Goal: Transaction & Acquisition: Book appointment/travel/reservation

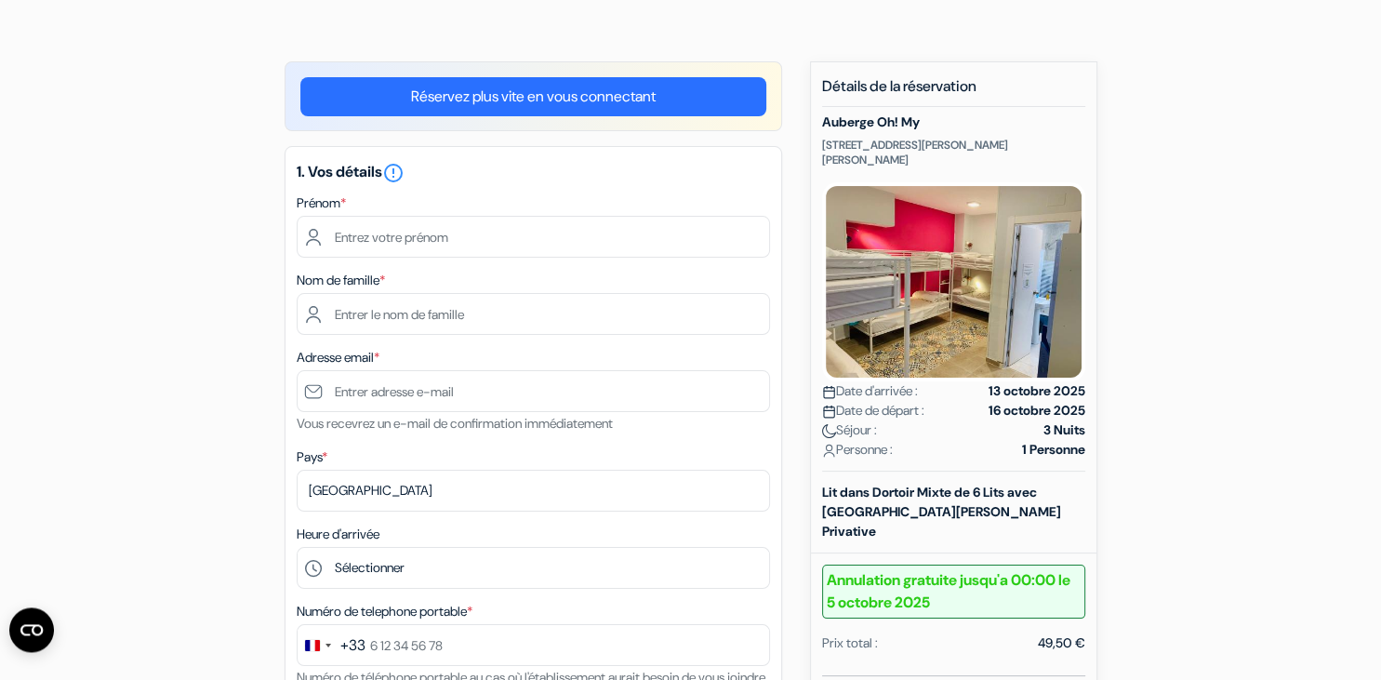
scroll to position [98, 0]
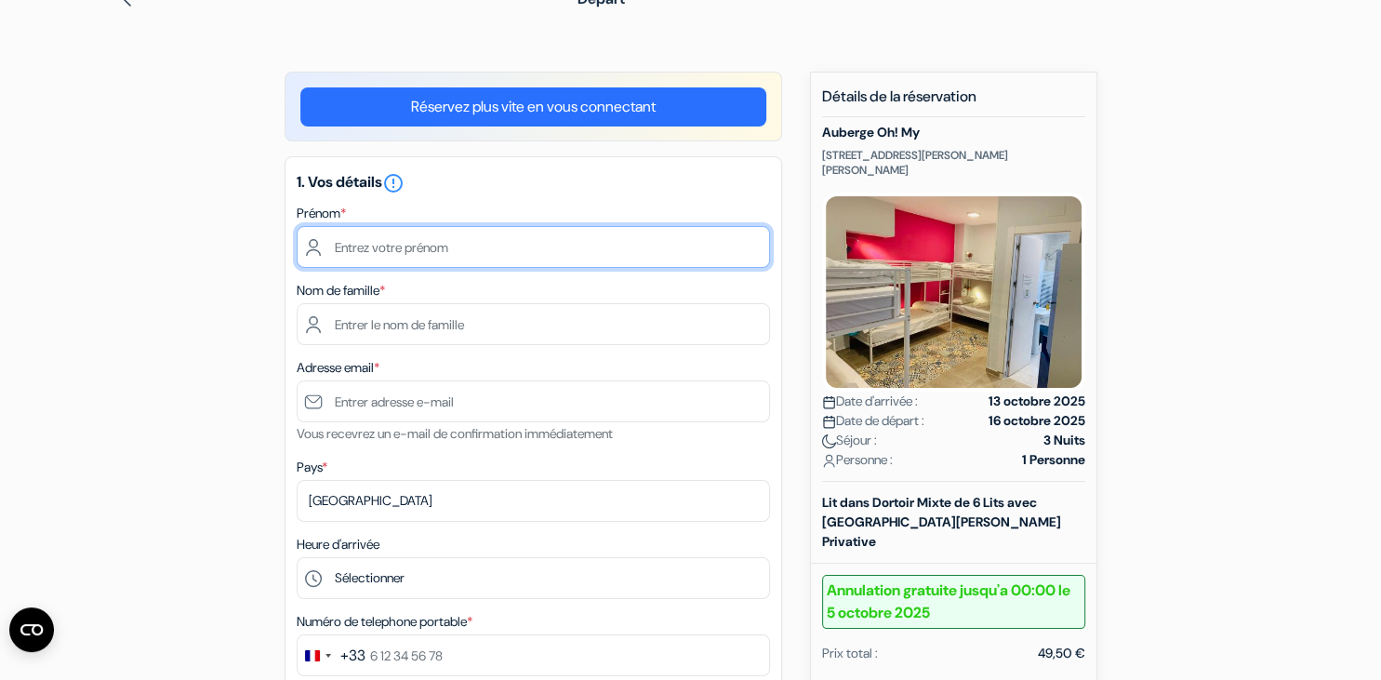
click at [470, 256] on input "text" at bounding box center [533, 247] width 473 height 42
type input "Cosmo"
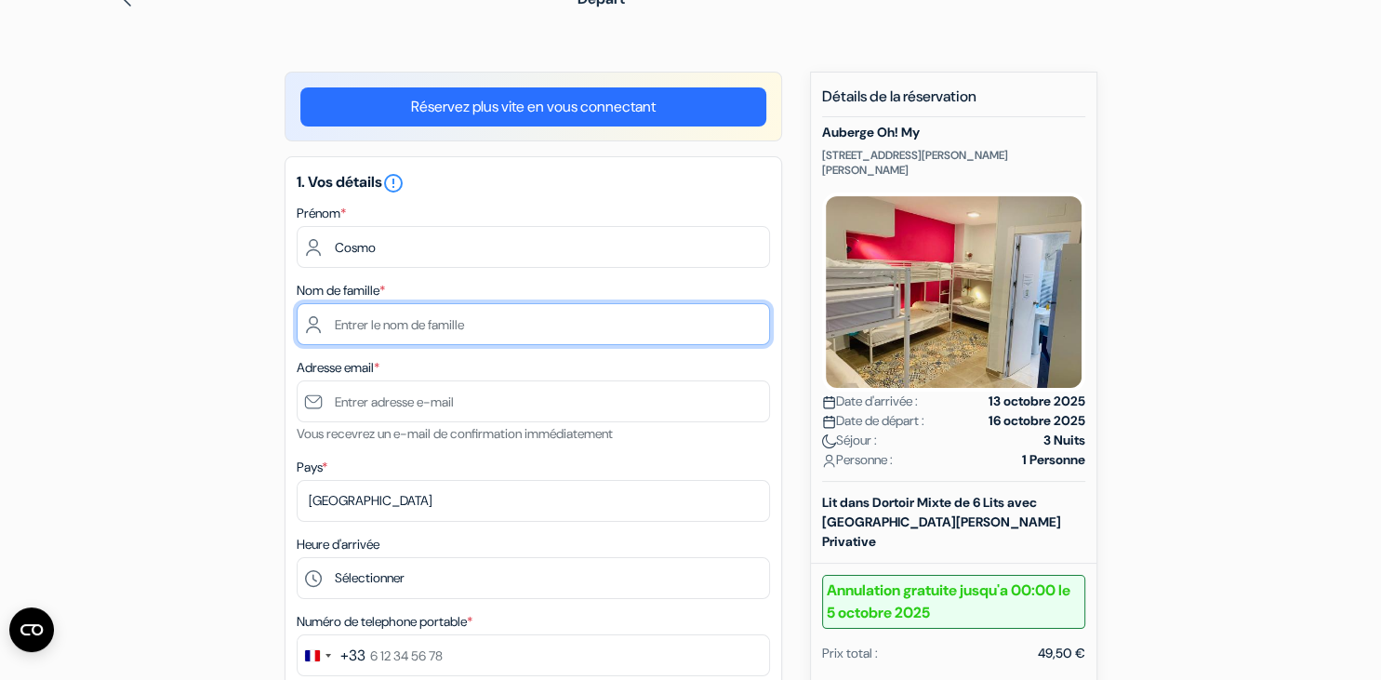
click at [458, 318] on input "text" at bounding box center [533, 324] width 473 height 42
type input "Brugier"
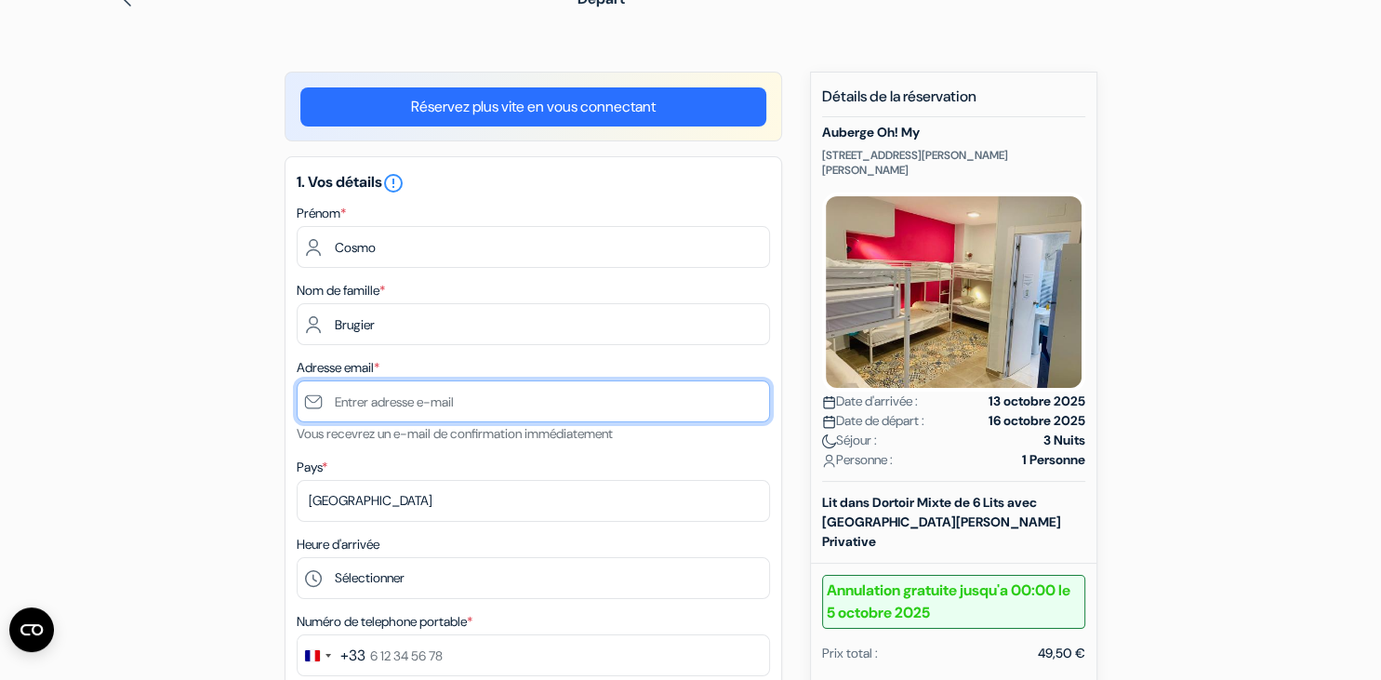
click at [434, 404] on input "text" at bounding box center [533, 401] width 473 height 42
type input "[EMAIL_ADDRESS][DOMAIN_NAME]"
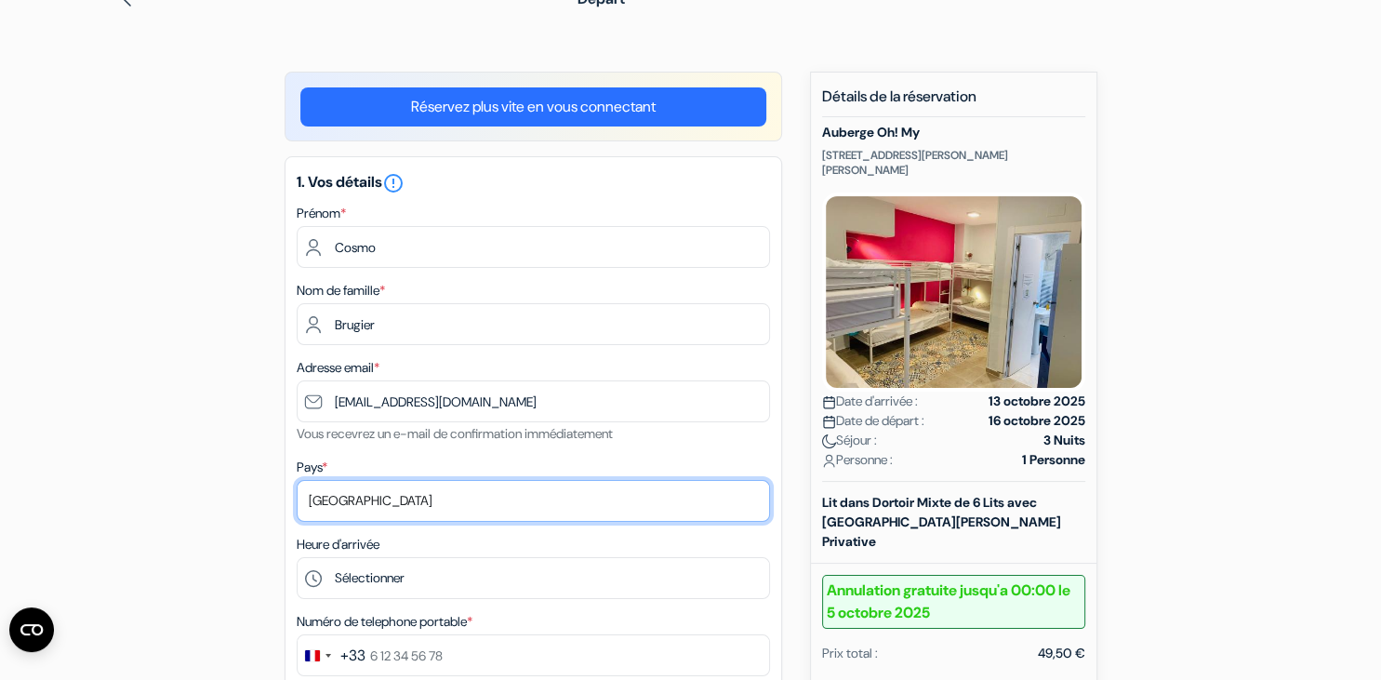
click at [297, 480] on select "Selectionner le pays Abkhazie Afghanistan Afrique du Sud Albanie Algérie Allema…" at bounding box center [533, 501] width 473 height 42
click option "[GEOGRAPHIC_DATA]" at bounding box center [0, 0] width 0 height 0
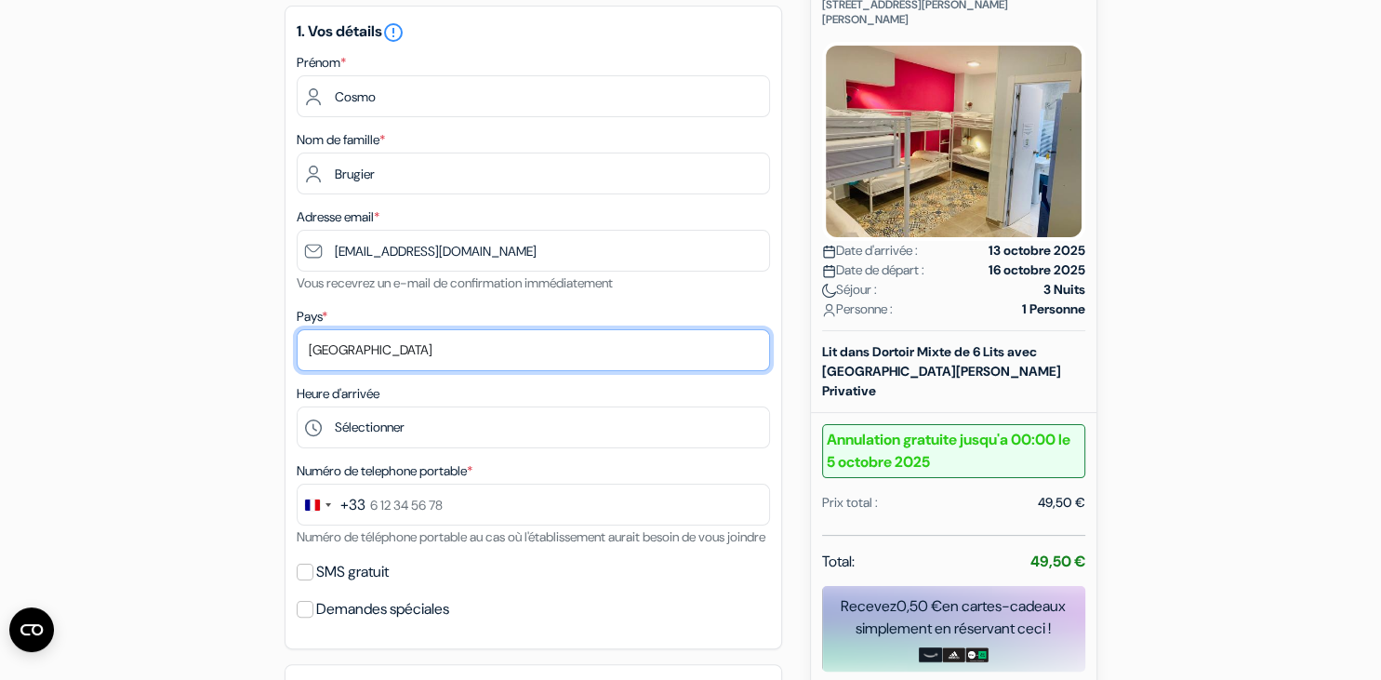
scroll to position [294, 0]
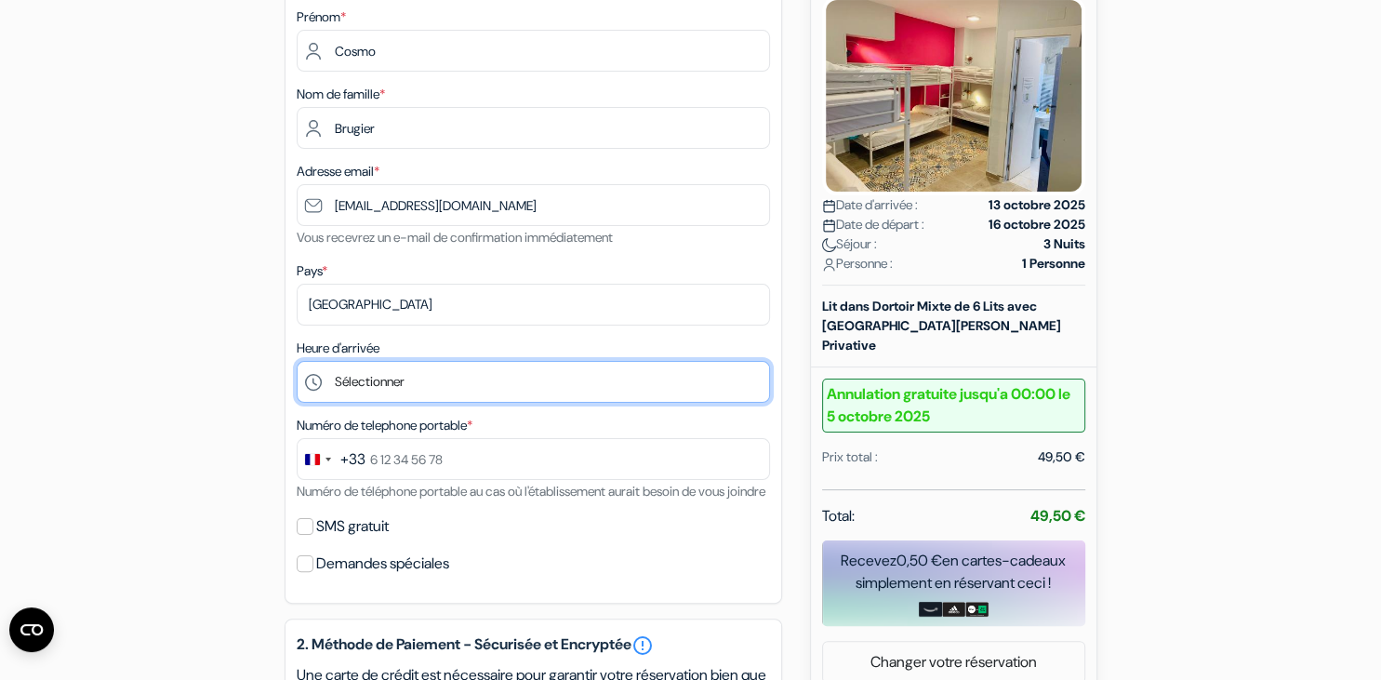
click at [297, 361] on select "Sélectionner 14:00 15:00 16:00 17:00 18:00 19:00 20:00 21:00 22:00 23:00 0:00" at bounding box center [533, 382] width 473 height 42
select select "21"
click option "21:00" at bounding box center [0, 0] width 0 height 0
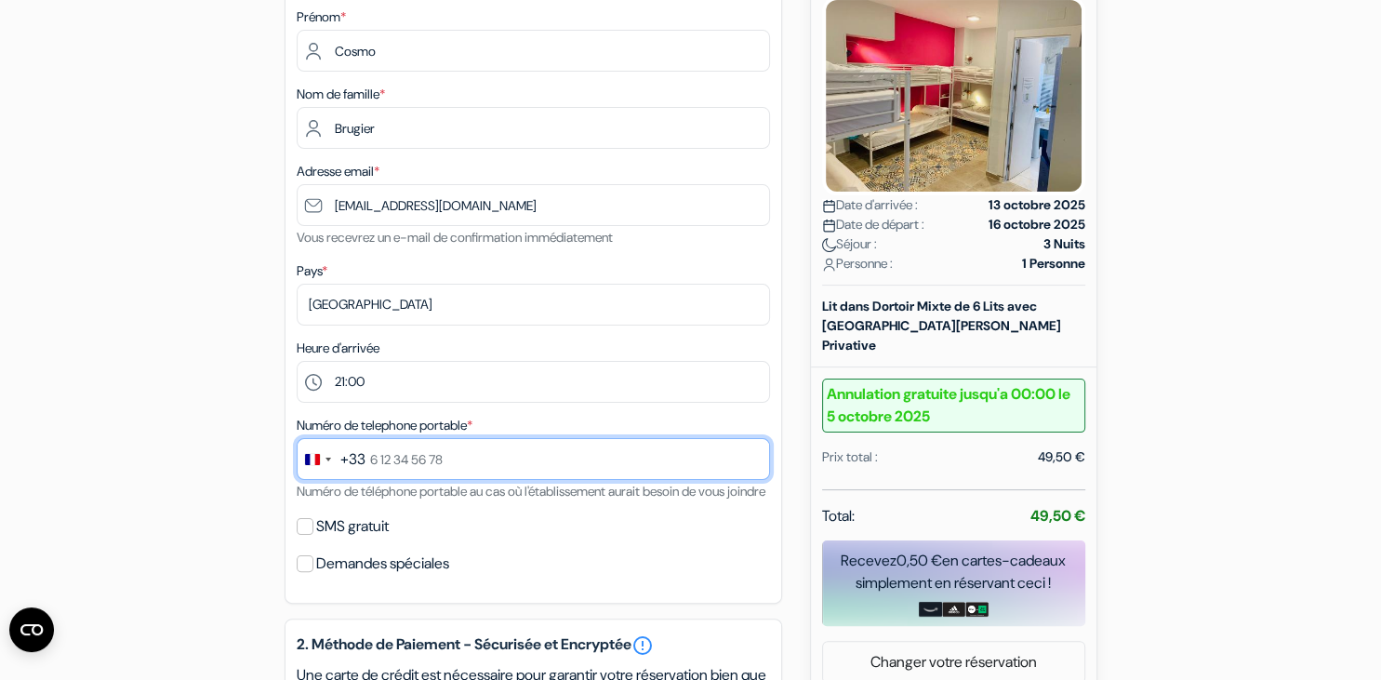
click at [484, 463] on input "text" at bounding box center [533, 459] width 473 height 42
type input "6 88 29 17 05"
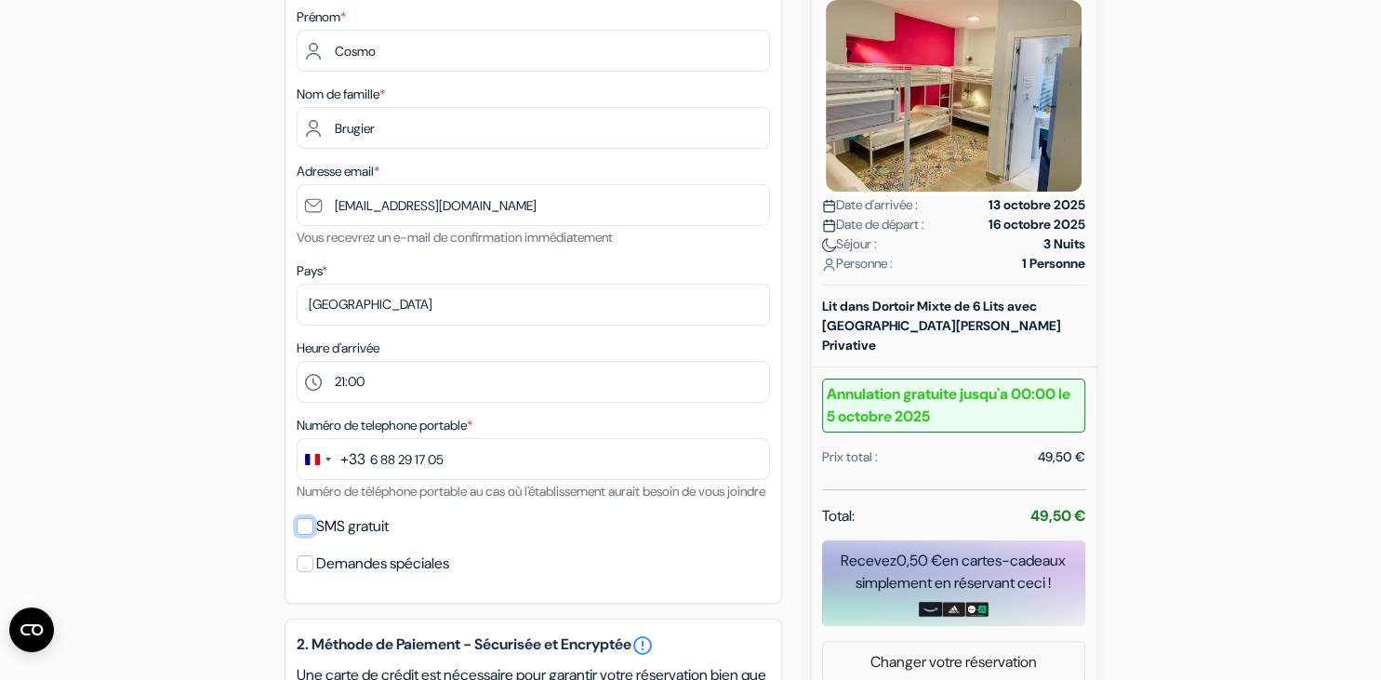
click at [307, 535] on input "SMS gratuit" at bounding box center [305, 526] width 17 height 17
checkbox input "true"
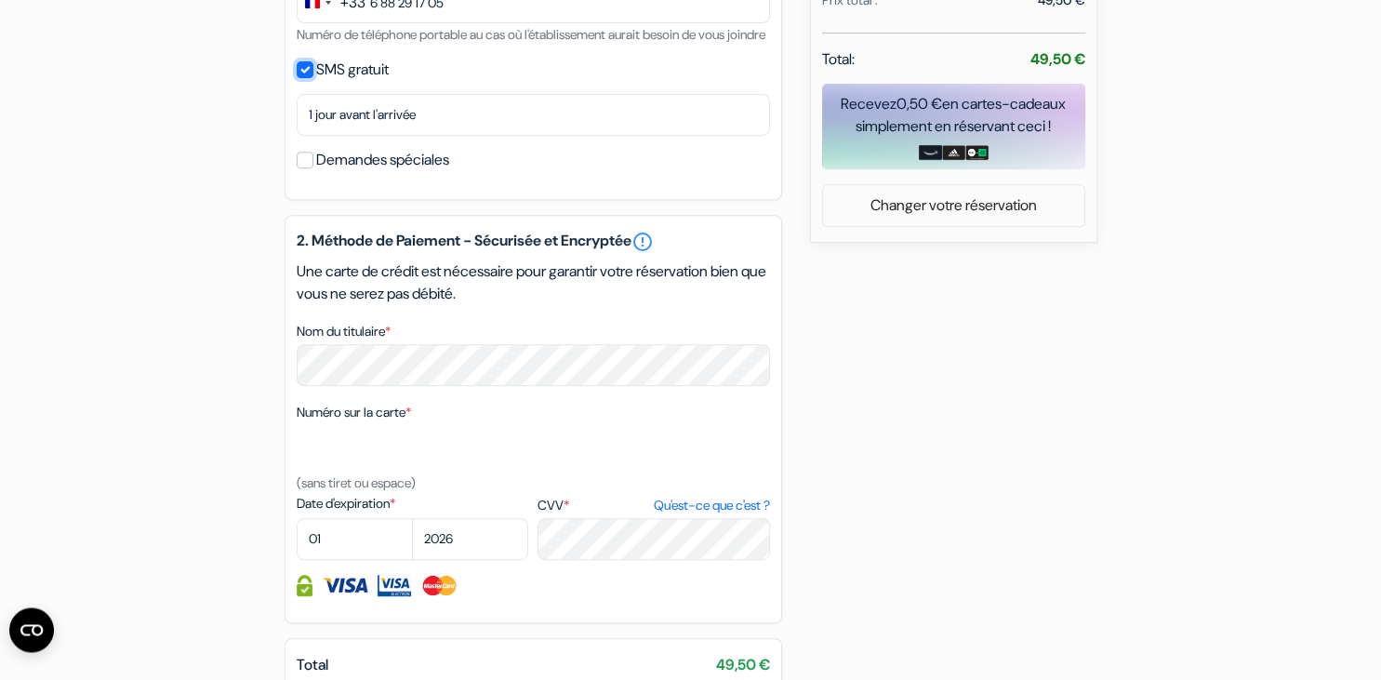
scroll to position [785, 0]
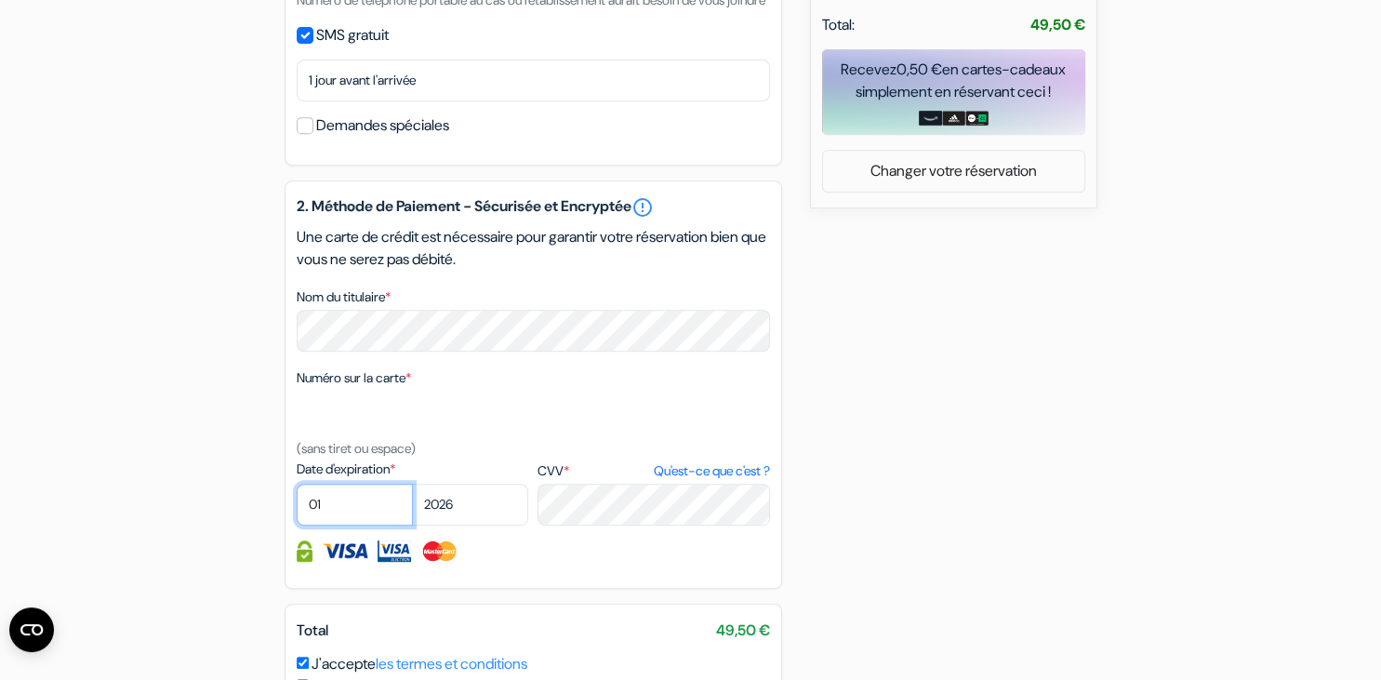
click at [297, 484] on select "01 02 03 04 05 06 07 08 09 10 11 12" at bounding box center [355, 505] width 116 height 42
select select "09"
click option "09" at bounding box center [0, 0] width 0 height 0
click at [412, 484] on select "2025 2026 2027 2028 2029 2030 2031 2032 2033 2034 2035 2036 2037 2038 2039 2040…" at bounding box center [470, 505] width 116 height 42
select select "2028"
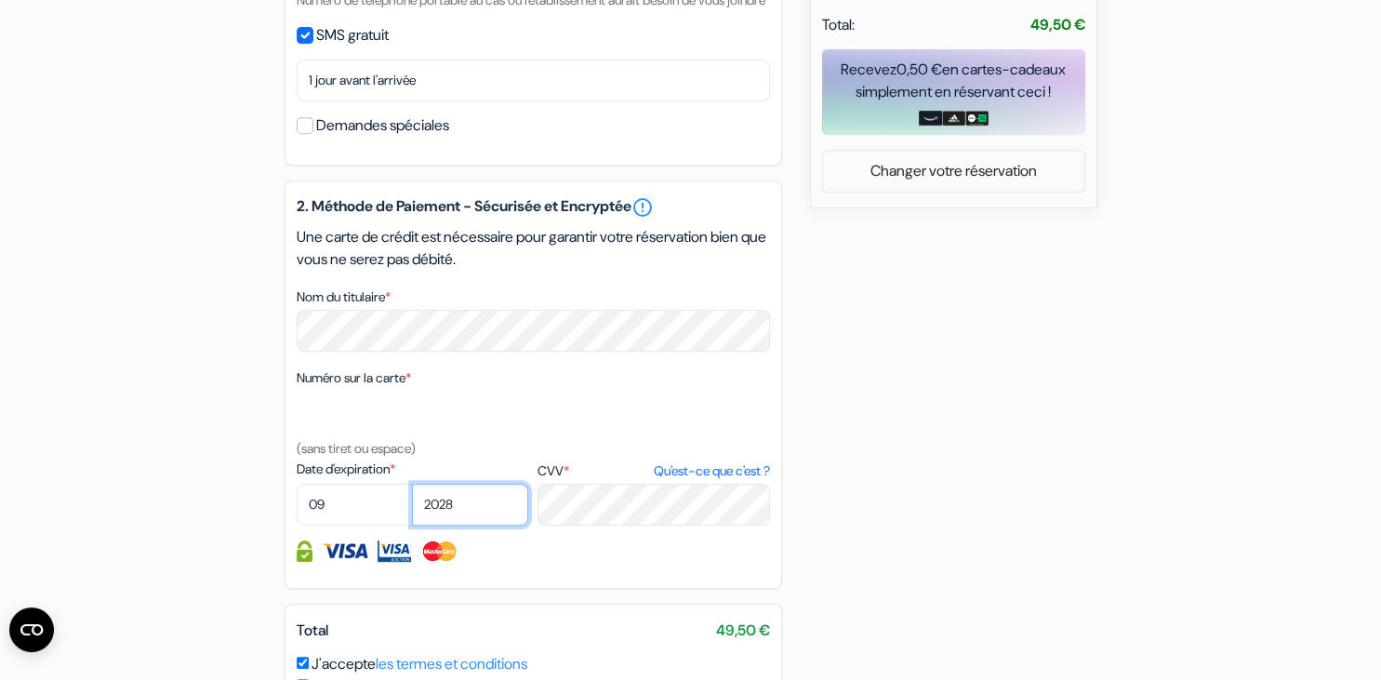
click option "2028" at bounding box center [0, 0] width 0 height 0
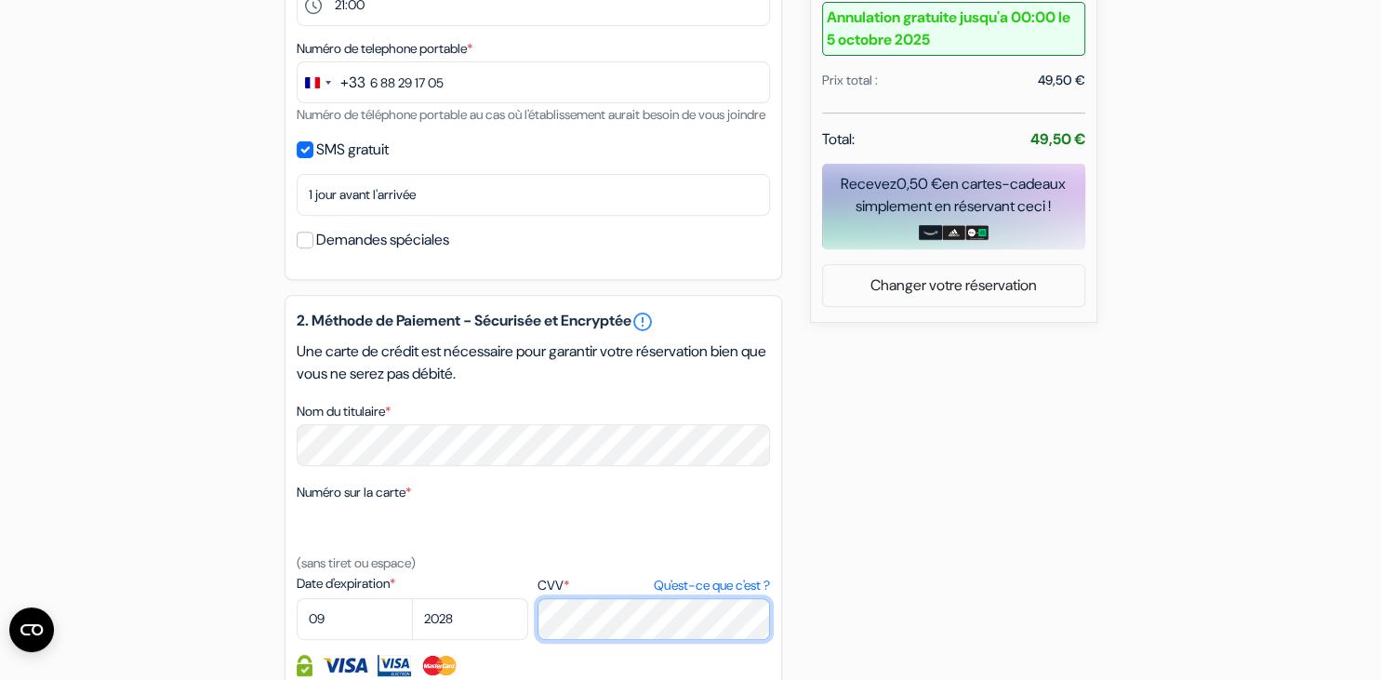
scroll to position [965, 0]
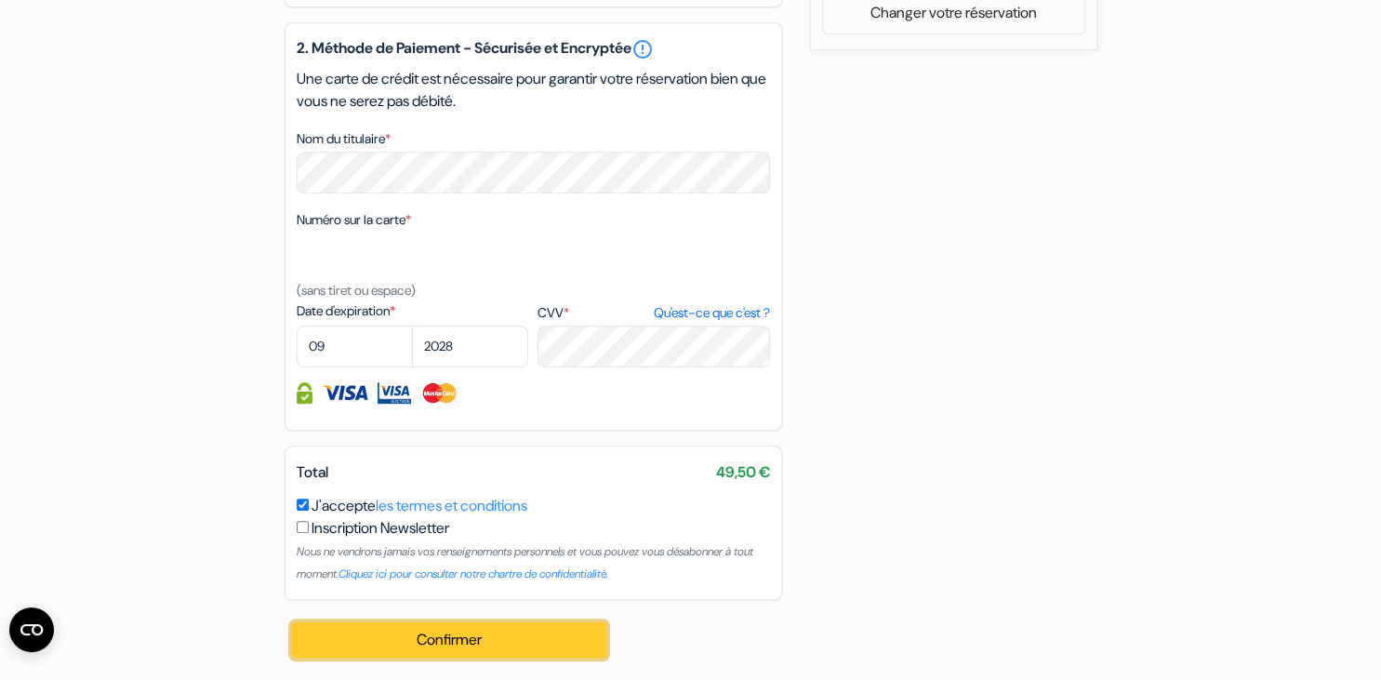
click at [534, 644] on button "Confirmer Loading..." at bounding box center [449, 639] width 315 height 35
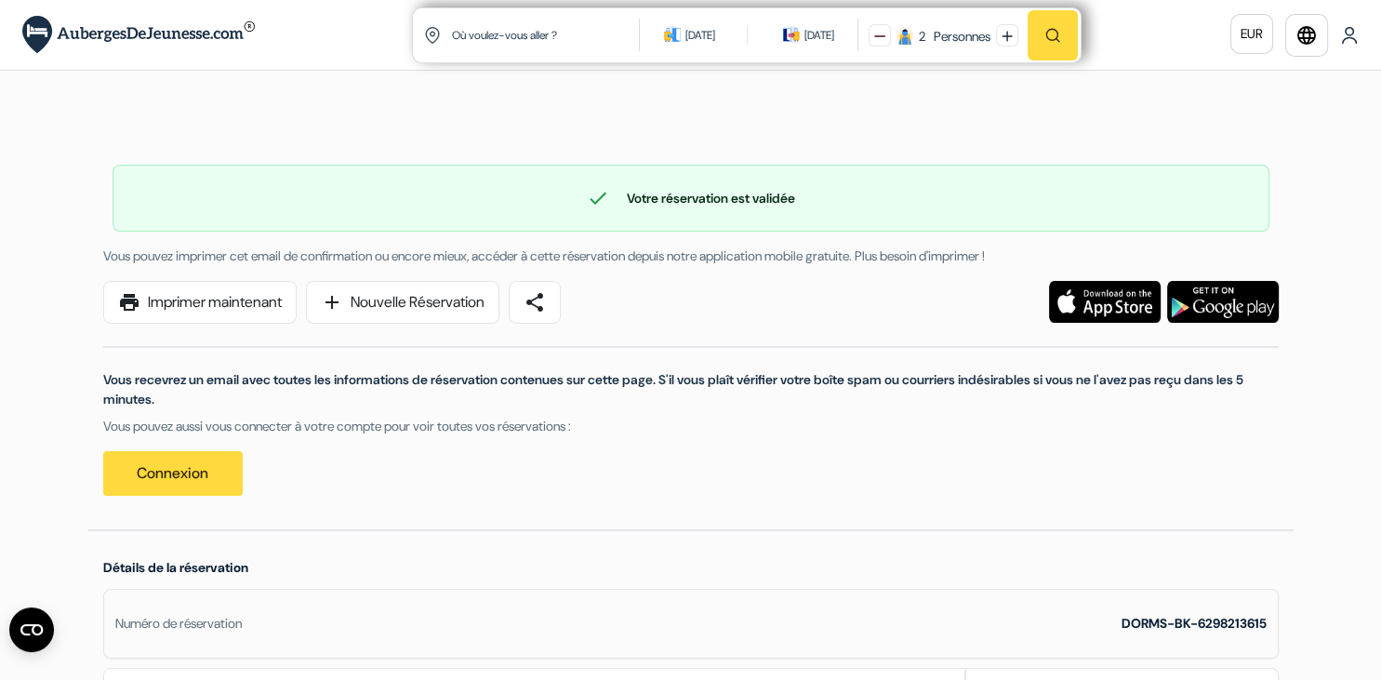
click at [1352, 41] on img at bounding box center [1349, 35] width 19 height 19
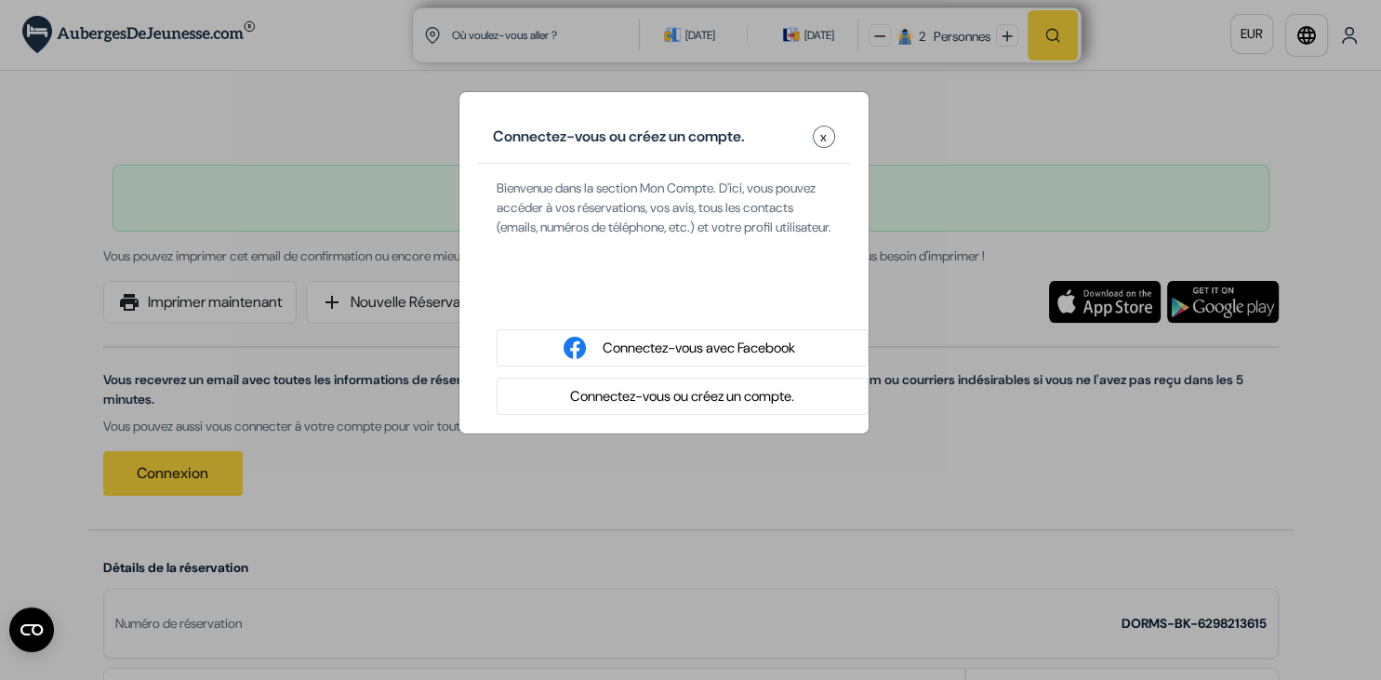
click at [691, 408] on button "Connectez-vous ou créez un compte." at bounding box center [681, 396] width 235 height 23
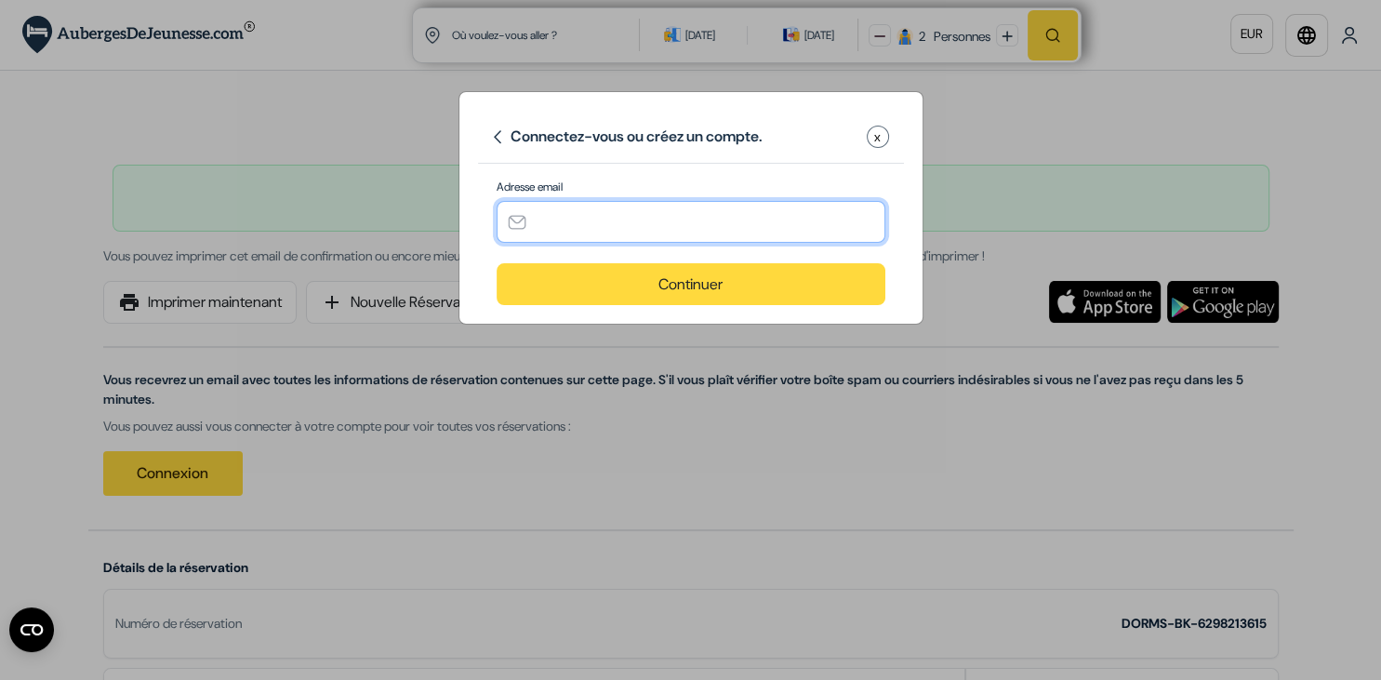
click at [612, 214] on input "text" at bounding box center [691, 222] width 389 height 42
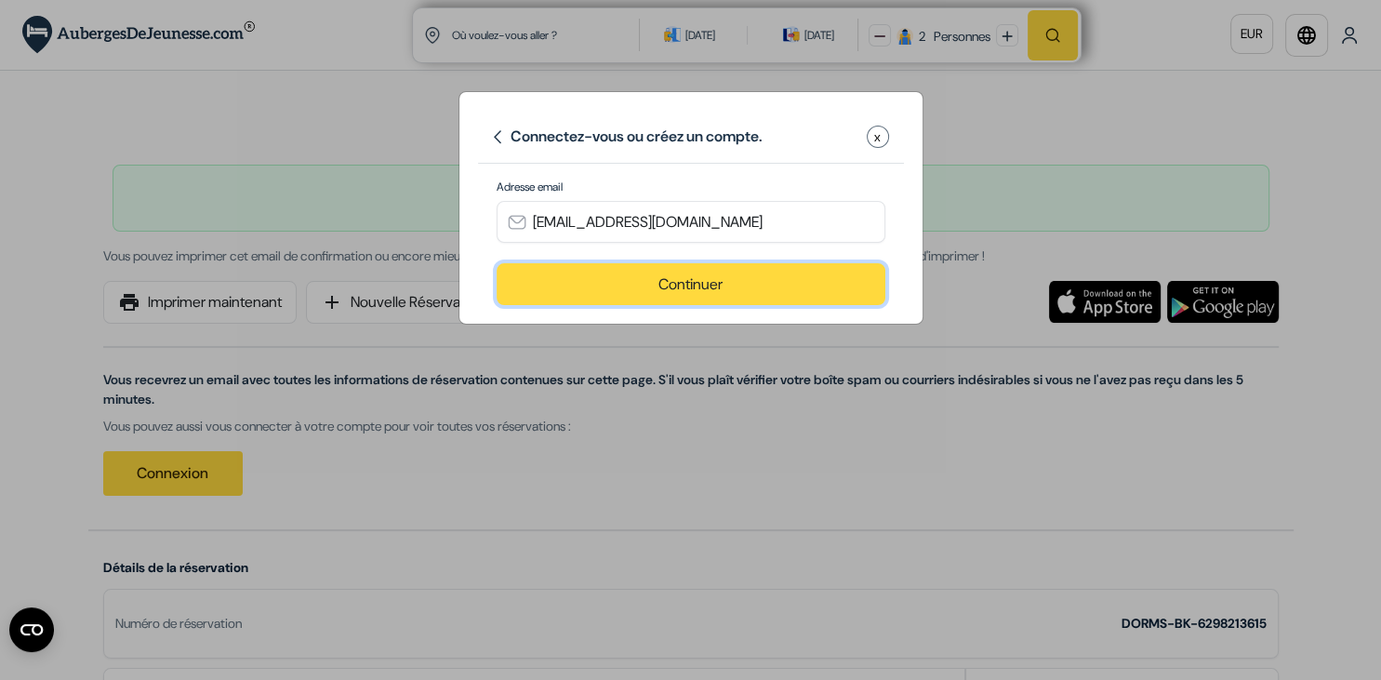
click at [759, 288] on button "Continuer" at bounding box center [691, 284] width 389 height 42
click at [744, 280] on button "Continuer" at bounding box center [691, 284] width 389 height 42
click at [676, 287] on button "Continuer" at bounding box center [691, 284] width 389 height 42
click at [577, 284] on button "Continuer" at bounding box center [691, 284] width 389 height 42
click at [878, 135] on span "x" at bounding box center [877, 137] width 7 height 20
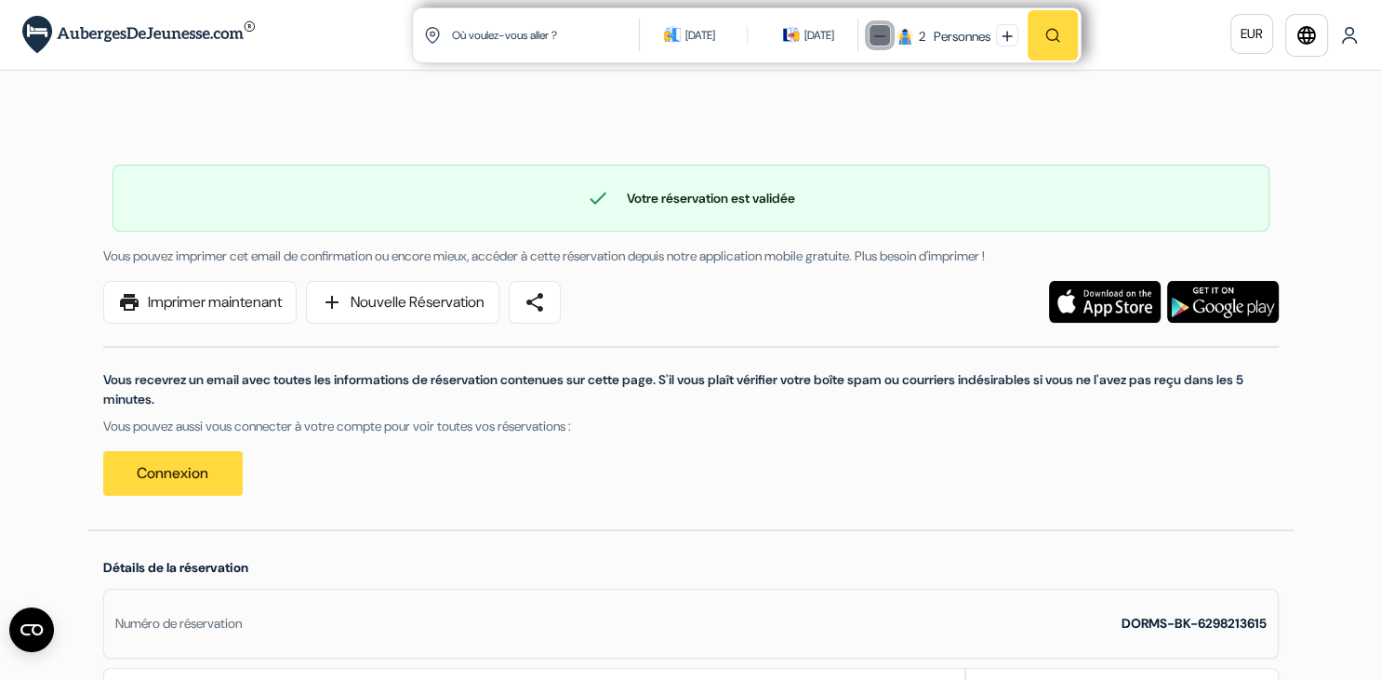
click at [878, 30] on button at bounding box center [880, 35] width 22 height 22
click at [1342, 29] on img at bounding box center [1349, 35] width 19 height 19
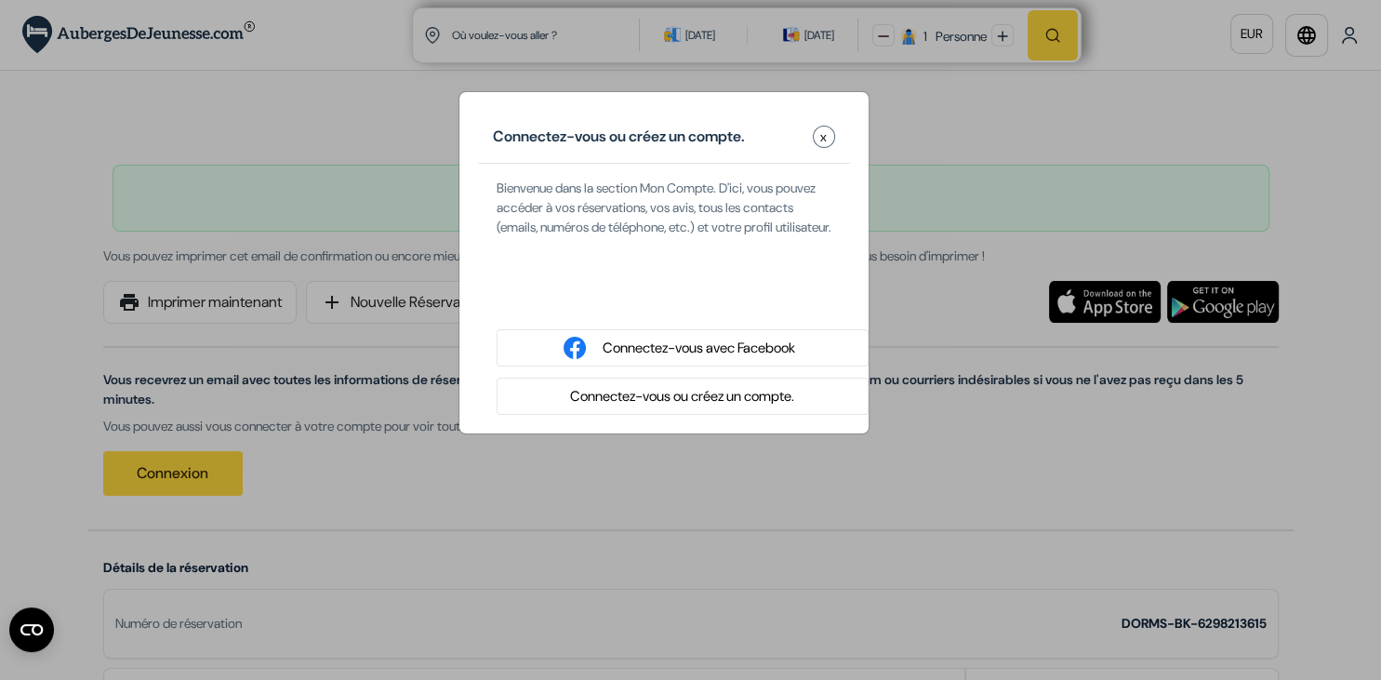
click at [671, 408] on button "Connectez-vous ou créez un compte." at bounding box center [681, 396] width 235 height 23
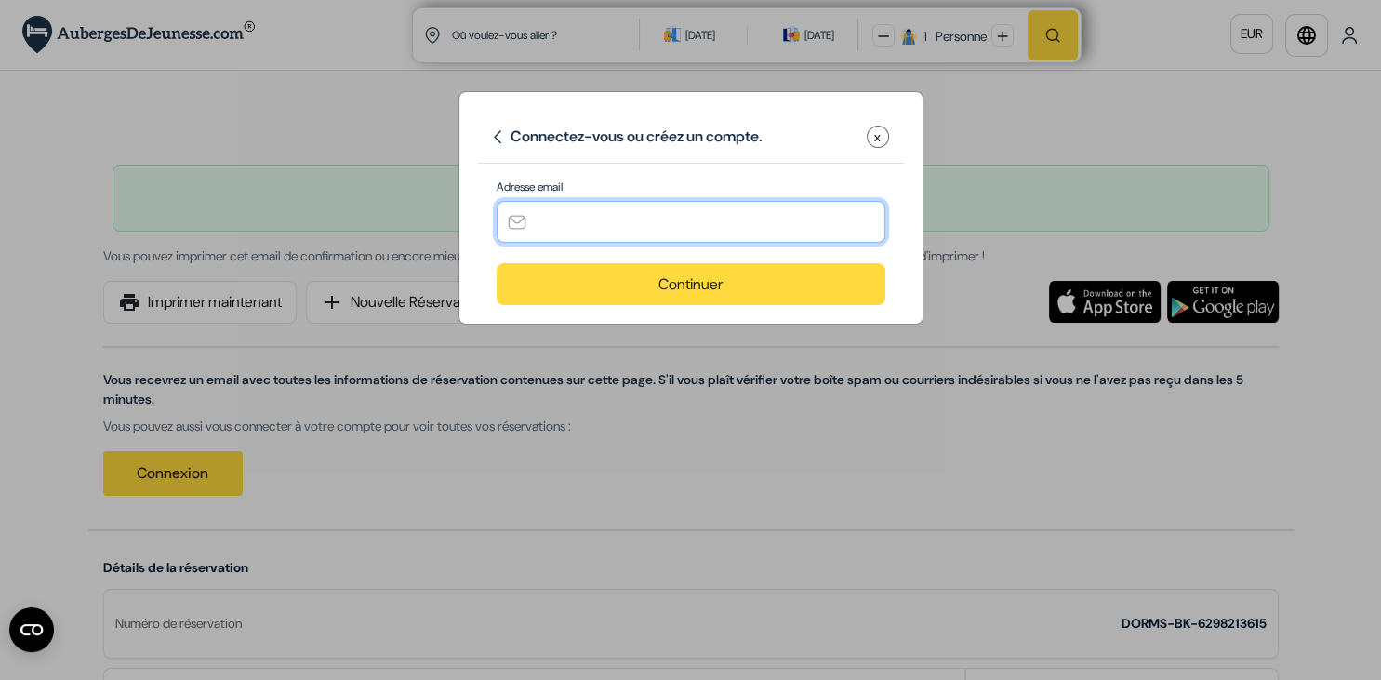
click at [551, 221] on input "text" at bounding box center [691, 222] width 389 height 42
type input "[EMAIL_ADDRESS][DOMAIN_NAME]"
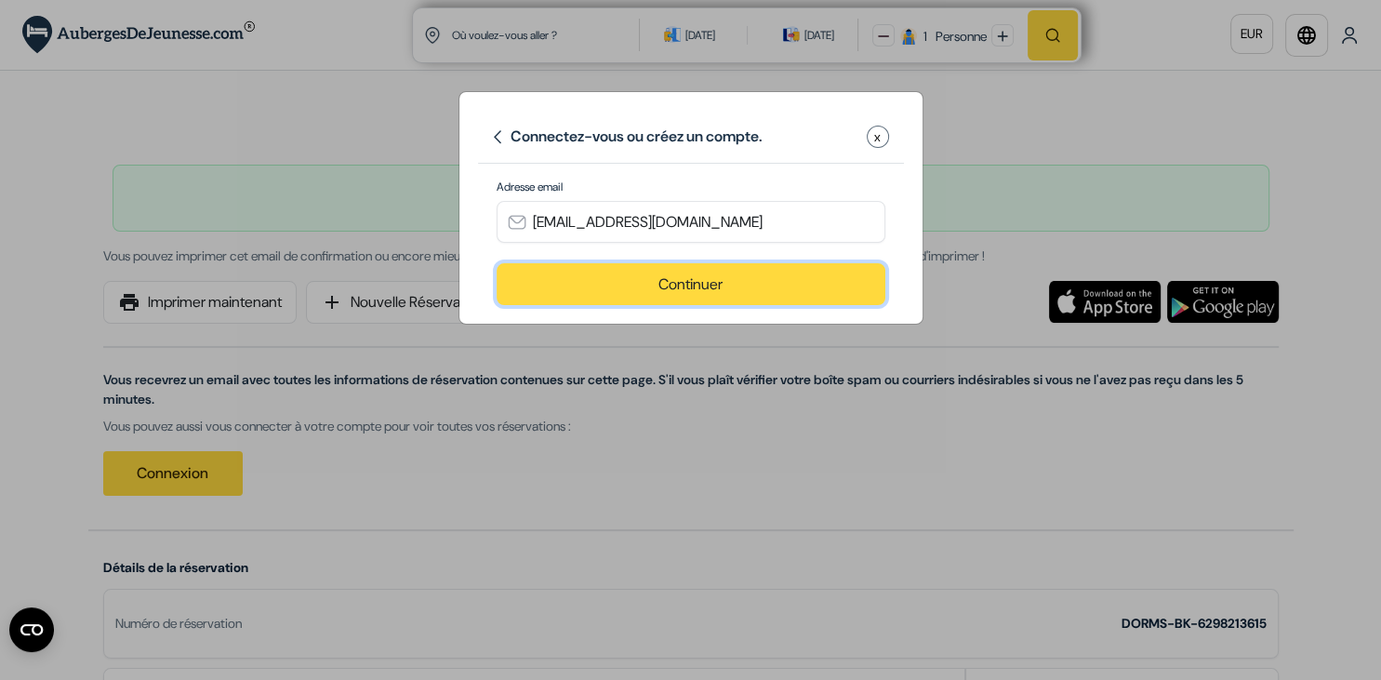
click at [594, 285] on button "Continuer" at bounding box center [691, 284] width 389 height 42
click at [710, 292] on button "Continuer" at bounding box center [691, 284] width 389 height 42
click at [880, 139] on span "x" at bounding box center [877, 137] width 7 height 20
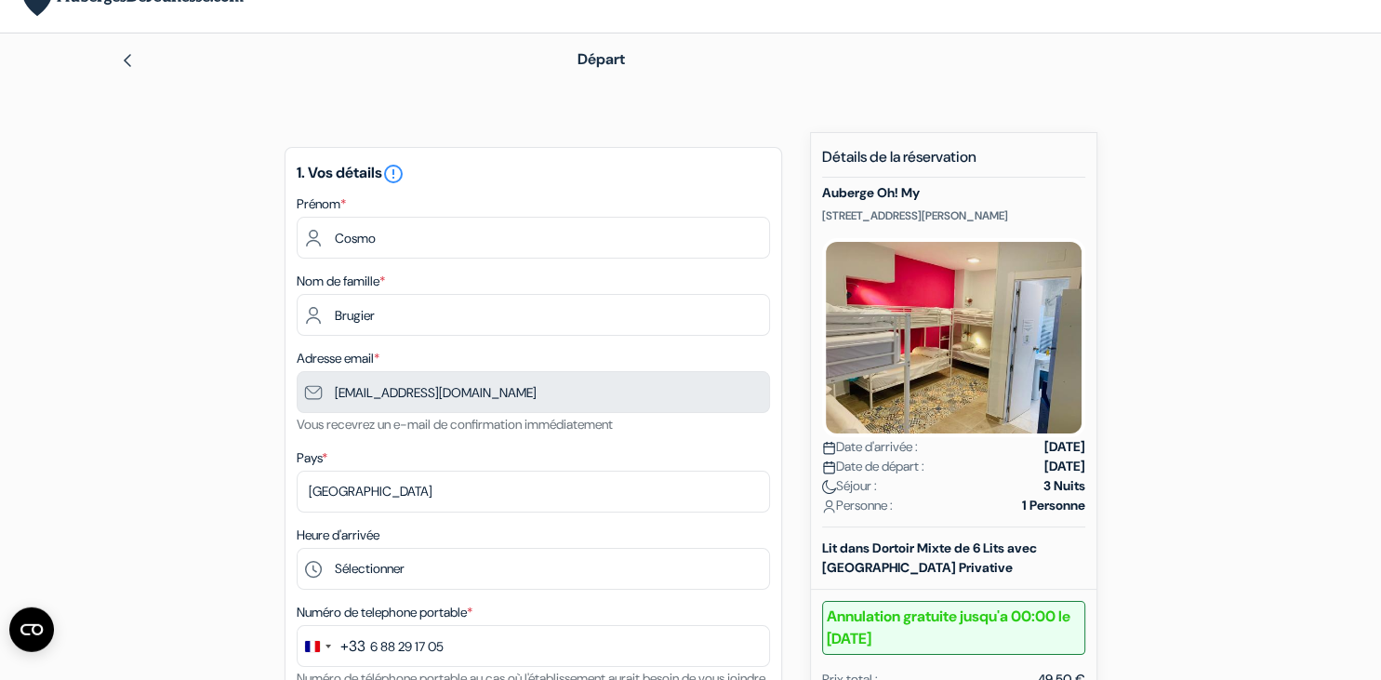
scroll to position [98, 0]
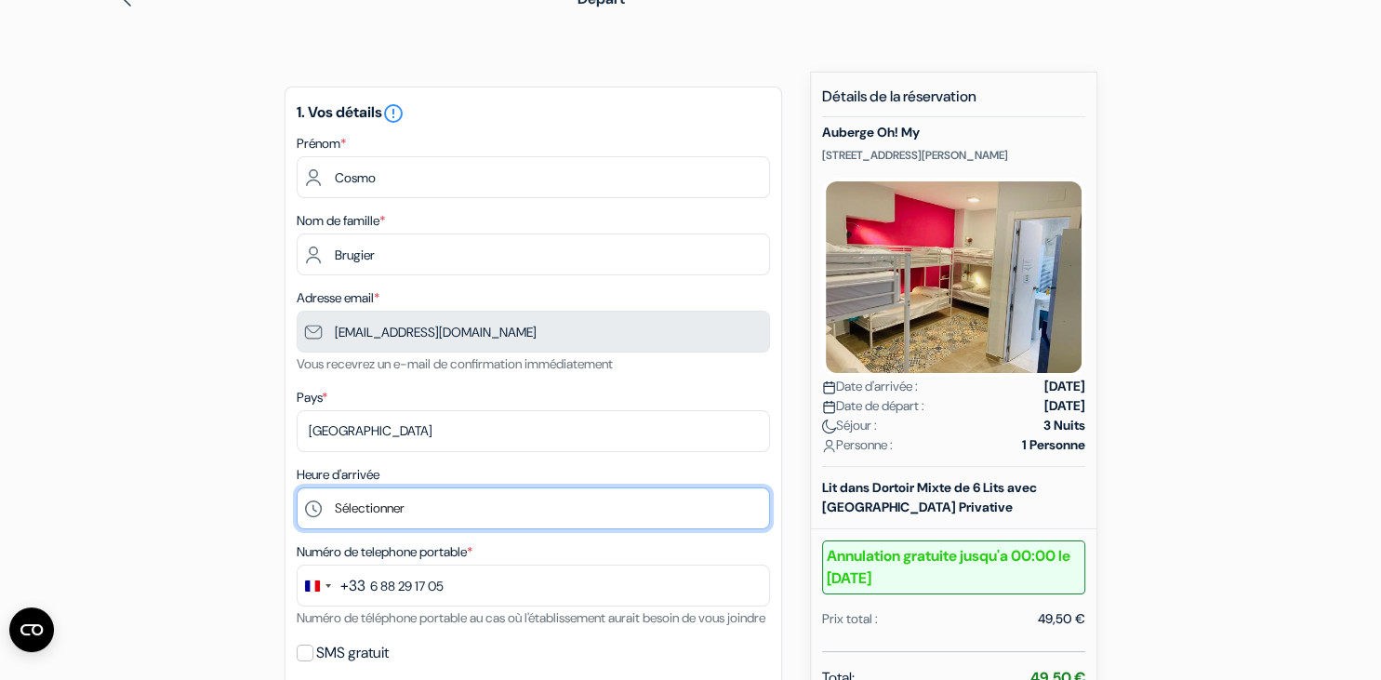
click at [297, 487] on select "Sélectionner 14:00 15:00 16:00 17:00 18:00 19:00 20:00 21:00 22:00 23:00 0:00" at bounding box center [533, 508] width 473 height 42
select select "21"
click option "21:00" at bounding box center [0, 0] width 0 height 0
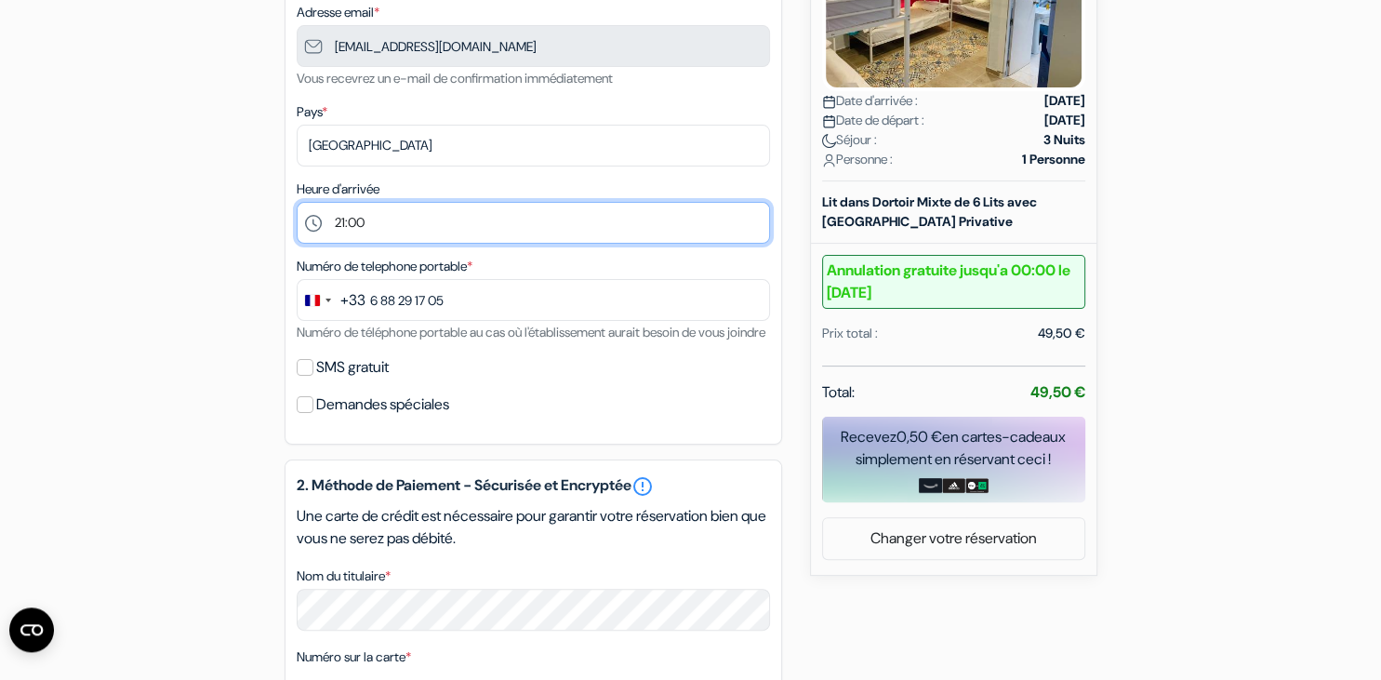
scroll to position [392, 0]
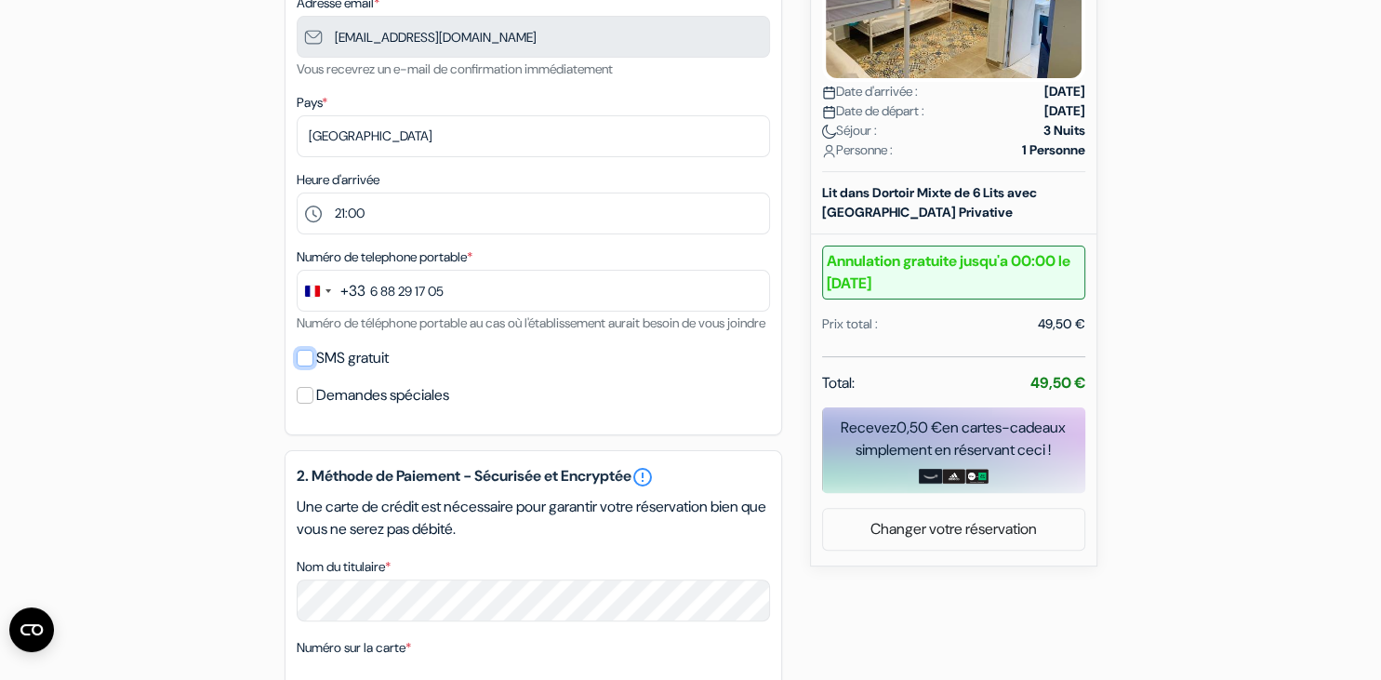
click at [308, 366] on input "SMS gratuit" at bounding box center [305, 358] width 17 height 17
checkbox input "true"
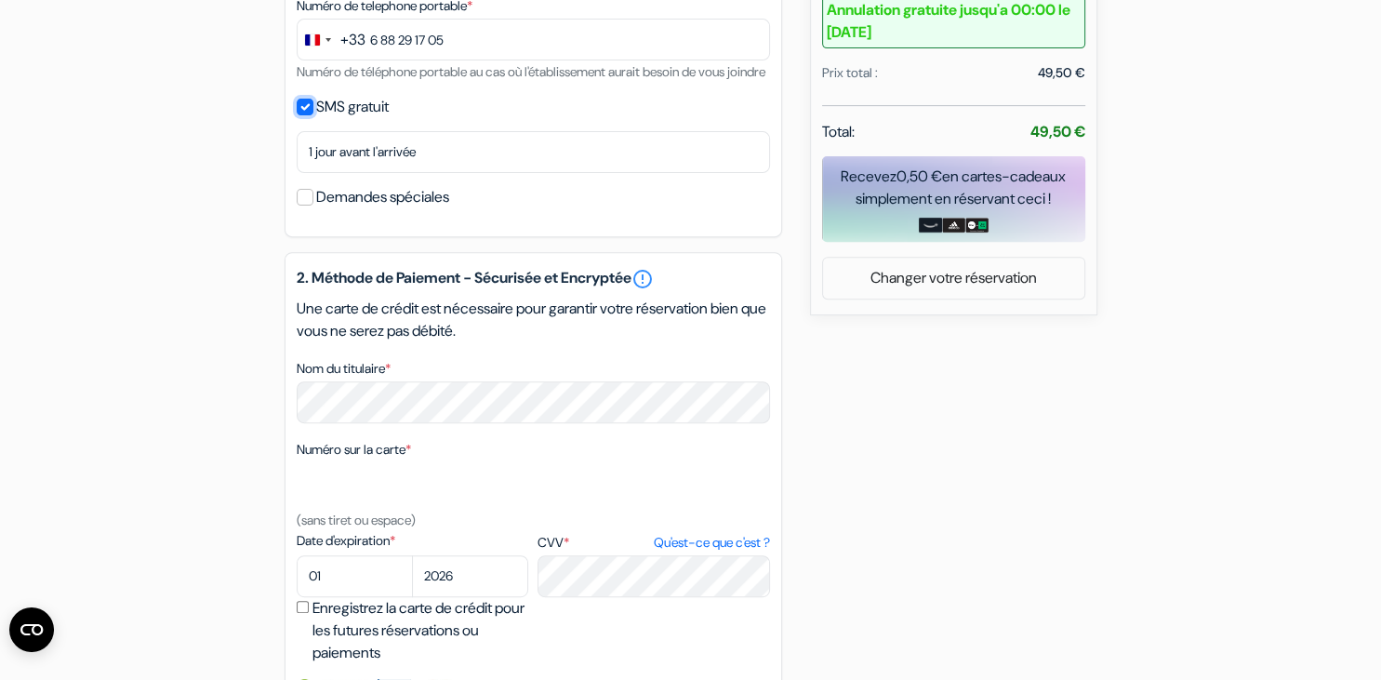
scroll to position [687, 0]
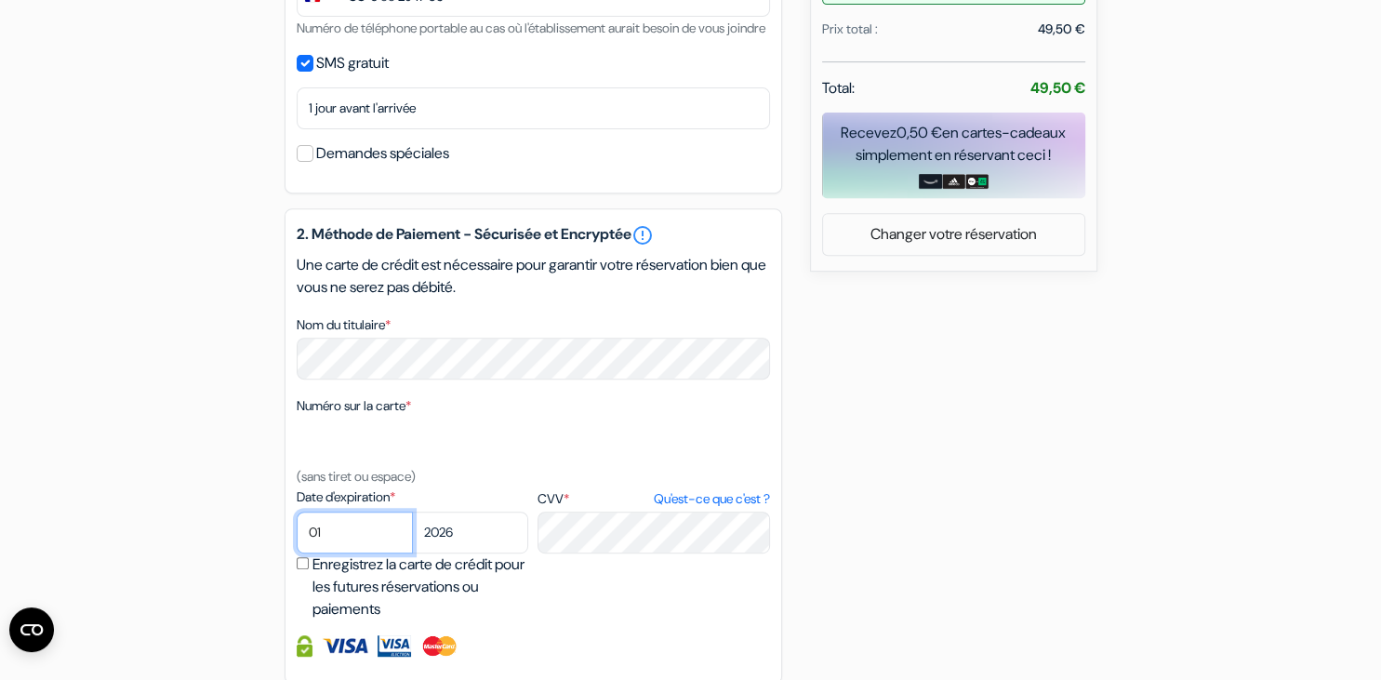
click at [297, 511] on select "01 02 03 04 05 06 07 08 09 10 11 12" at bounding box center [355, 532] width 116 height 42
select select "09"
click option "09" at bounding box center [0, 0] width 0 height 0
click at [412, 511] on select "2025 2026 2027 2028 2029 2030 2031 2032 2033 2034 2035 2036 2037 2038 2039 2040…" at bounding box center [470, 532] width 116 height 42
select select "2028"
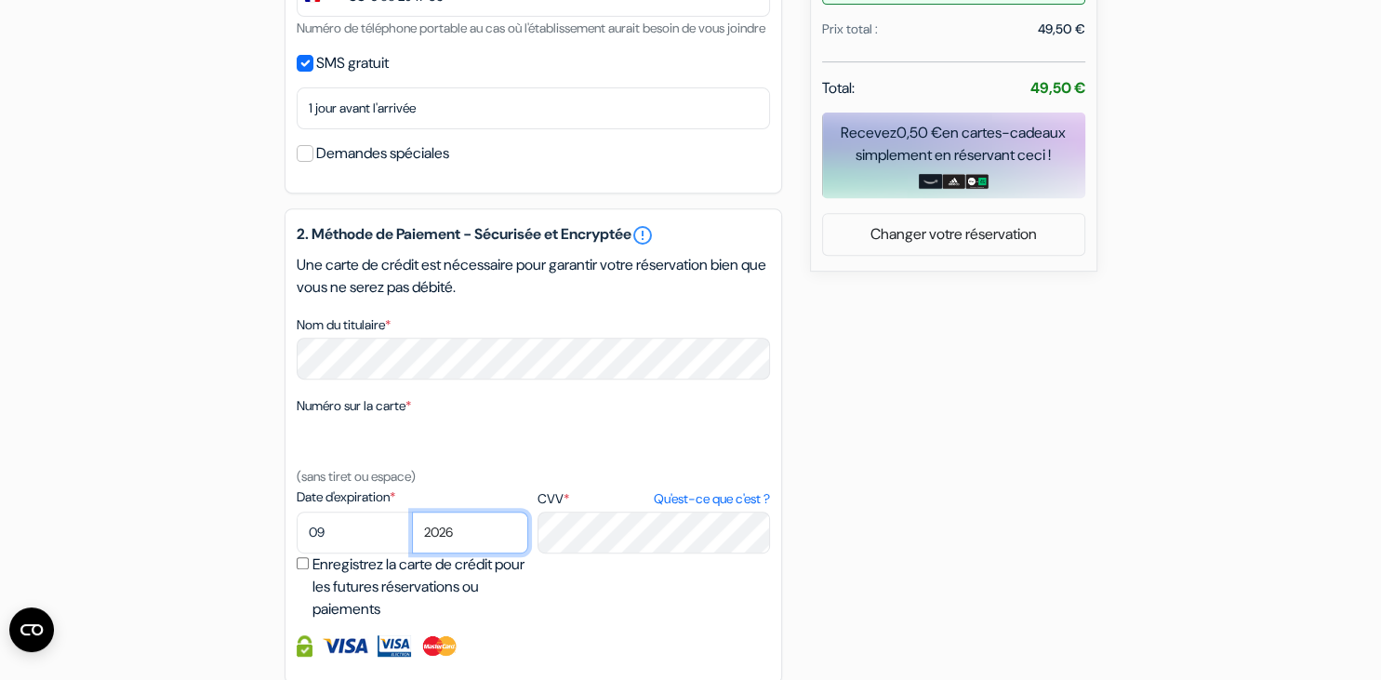
click option "2028" at bounding box center [0, 0] width 0 height 0
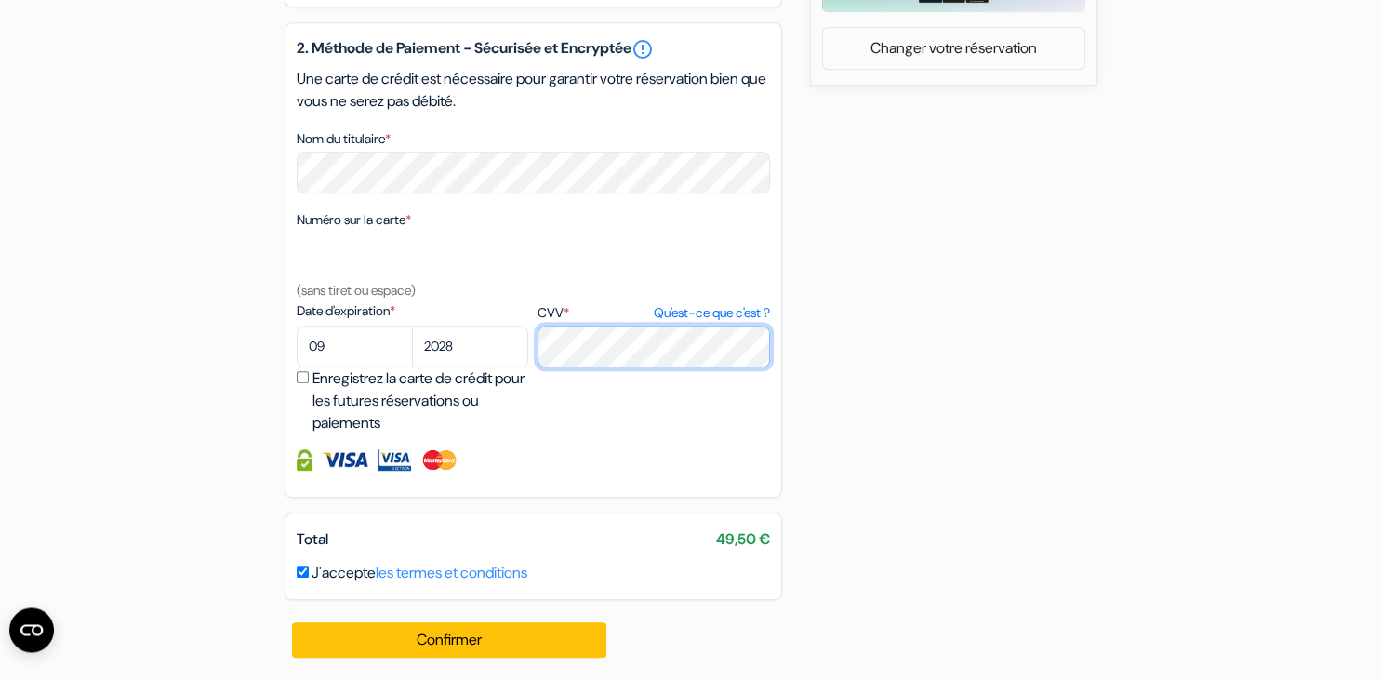
scroll to position [896, 0]
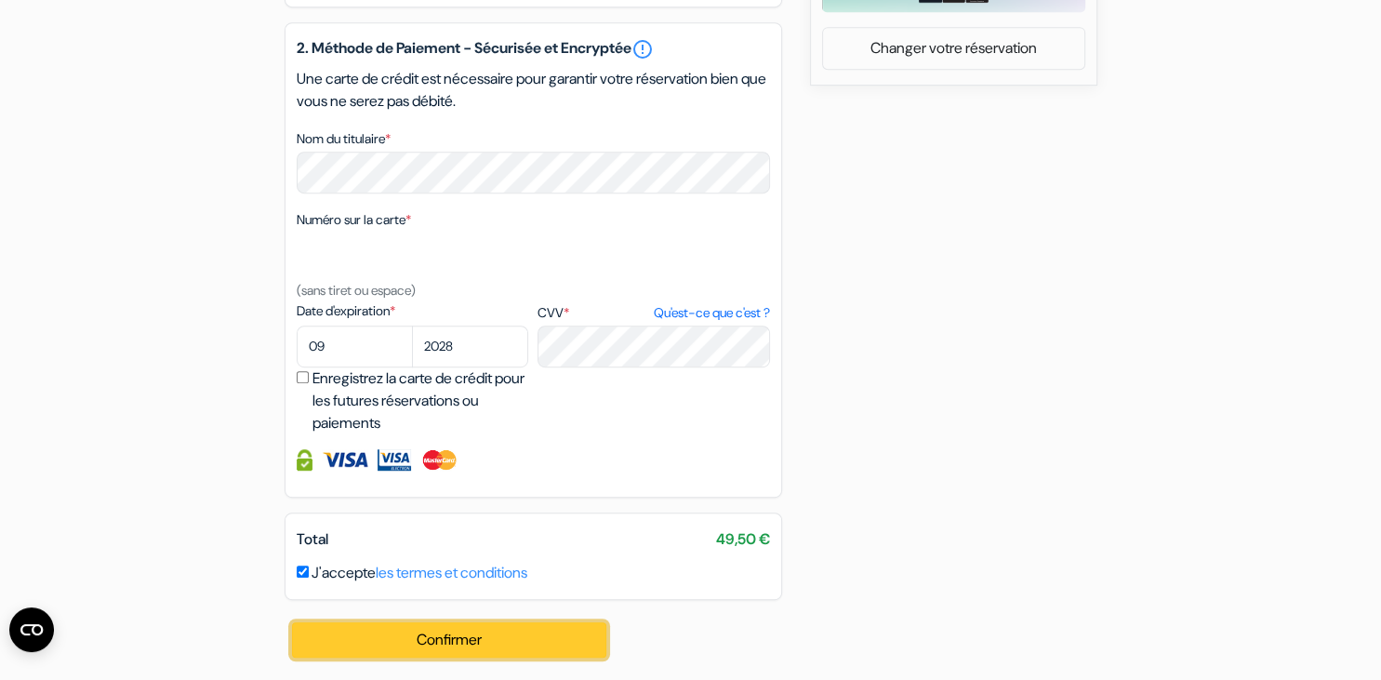
click at [491, 649] on button "Confirmer Loading..." at bounding box center [449, 639] width 315 height 35
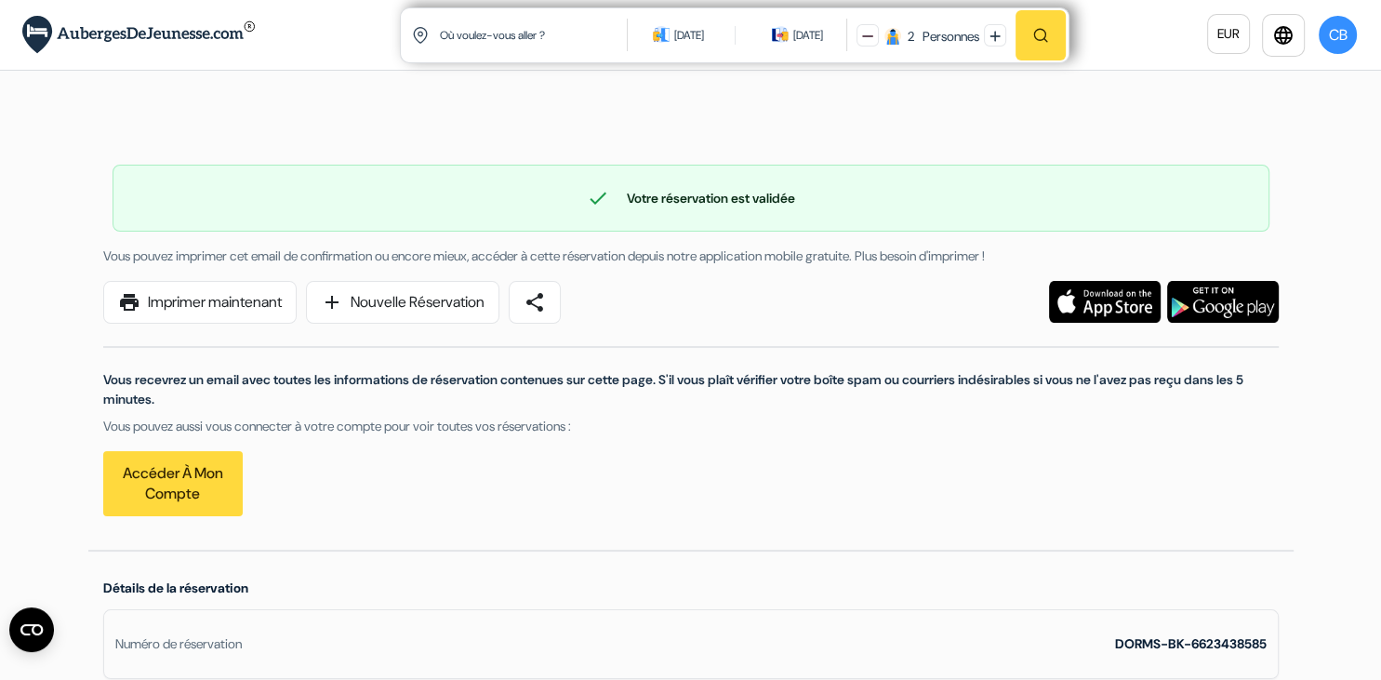
click at [738, 145] on div "check Votre réservation est validée Numéro de réservation: DORMS-BK-6623438585 …" at bounding box center [690, 331] width 1205 height 437
click at [201, 34] on img at bounding box center [138, 35] width 232 height 38
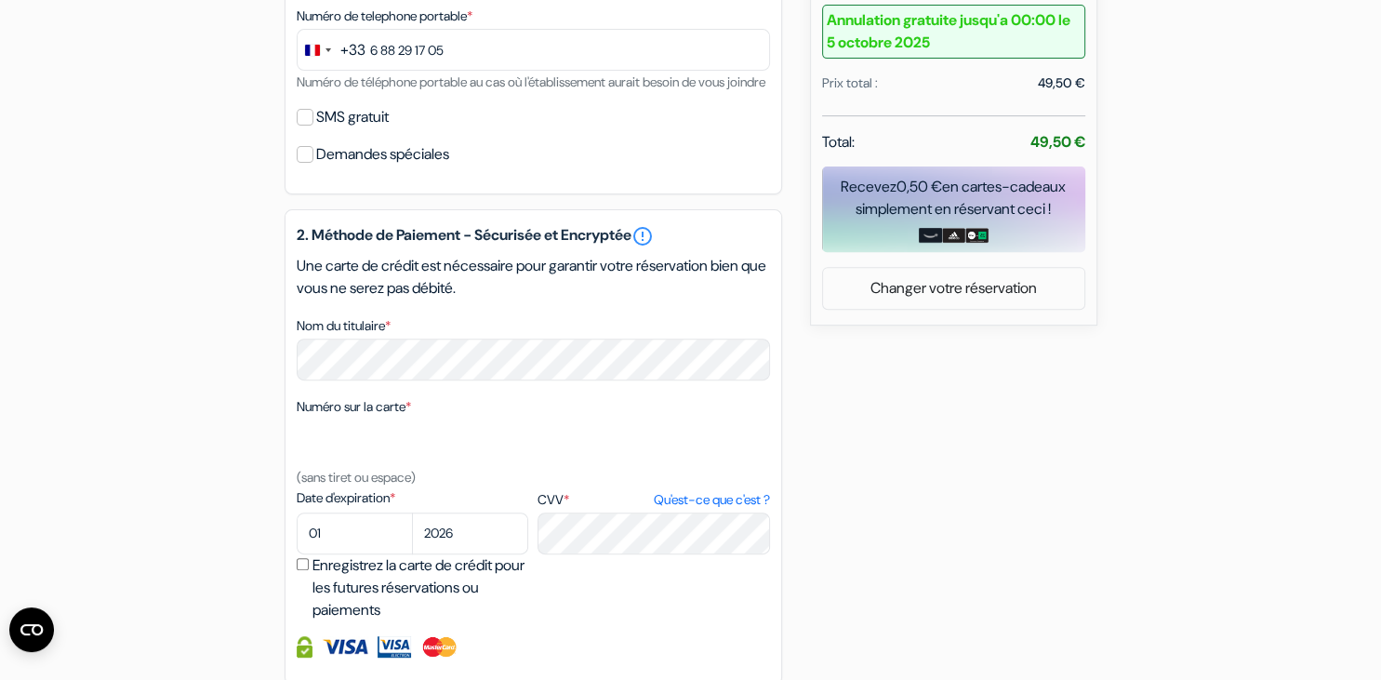
scroll to position [687, 0]
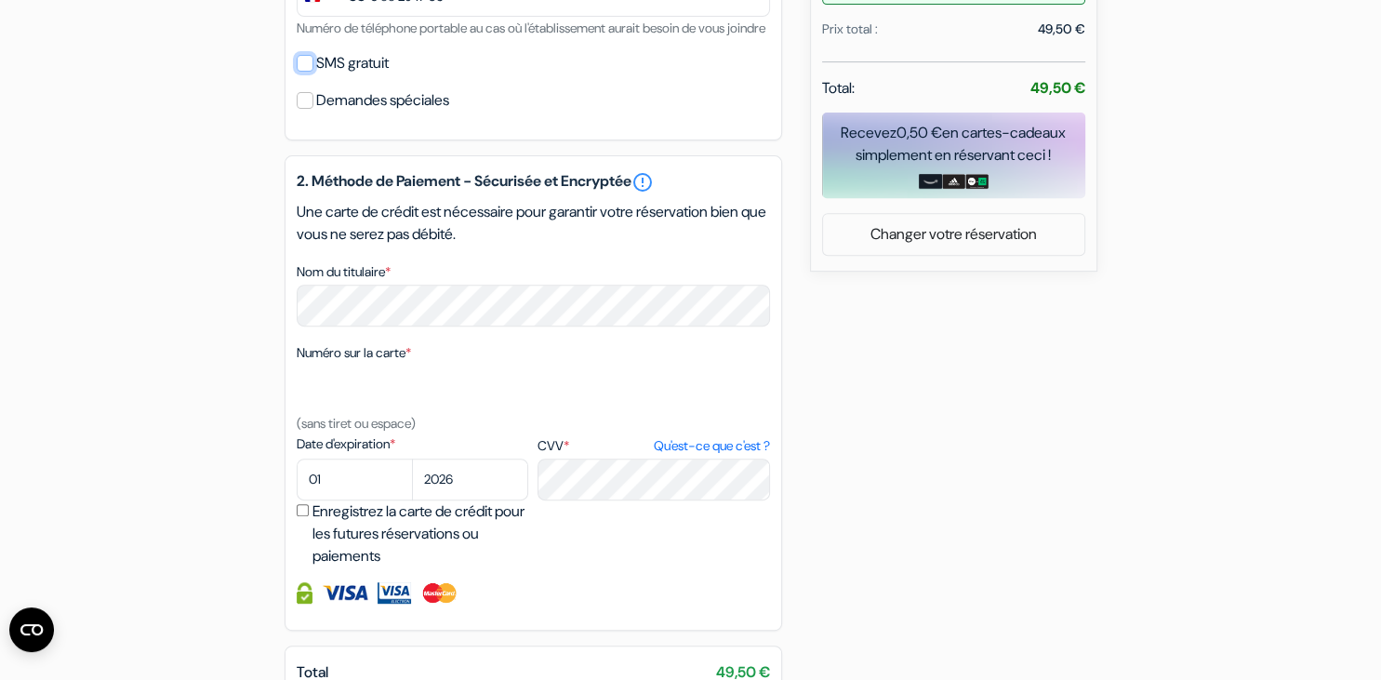
click at [301, 72] on input "SMS gratuit" at bounding box center [305, 63] width 17 height 17
checkbox input "true"
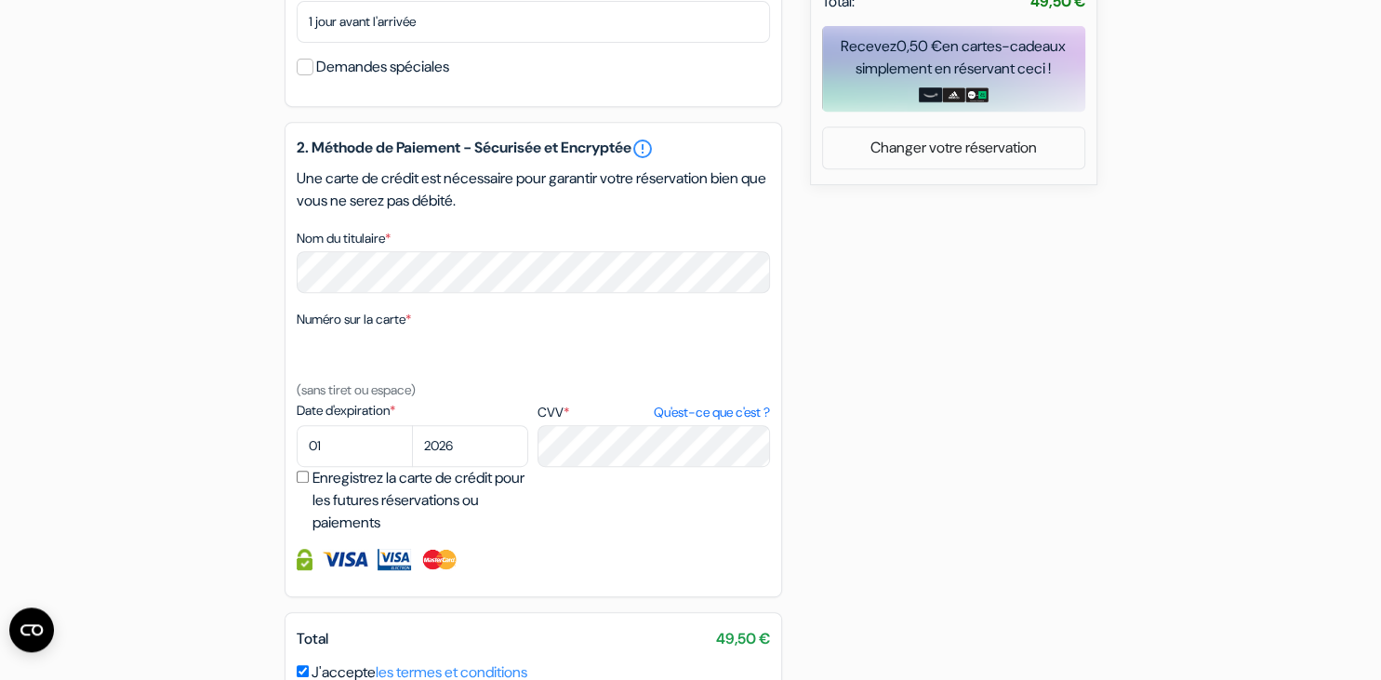
scroll to position [785, 0]
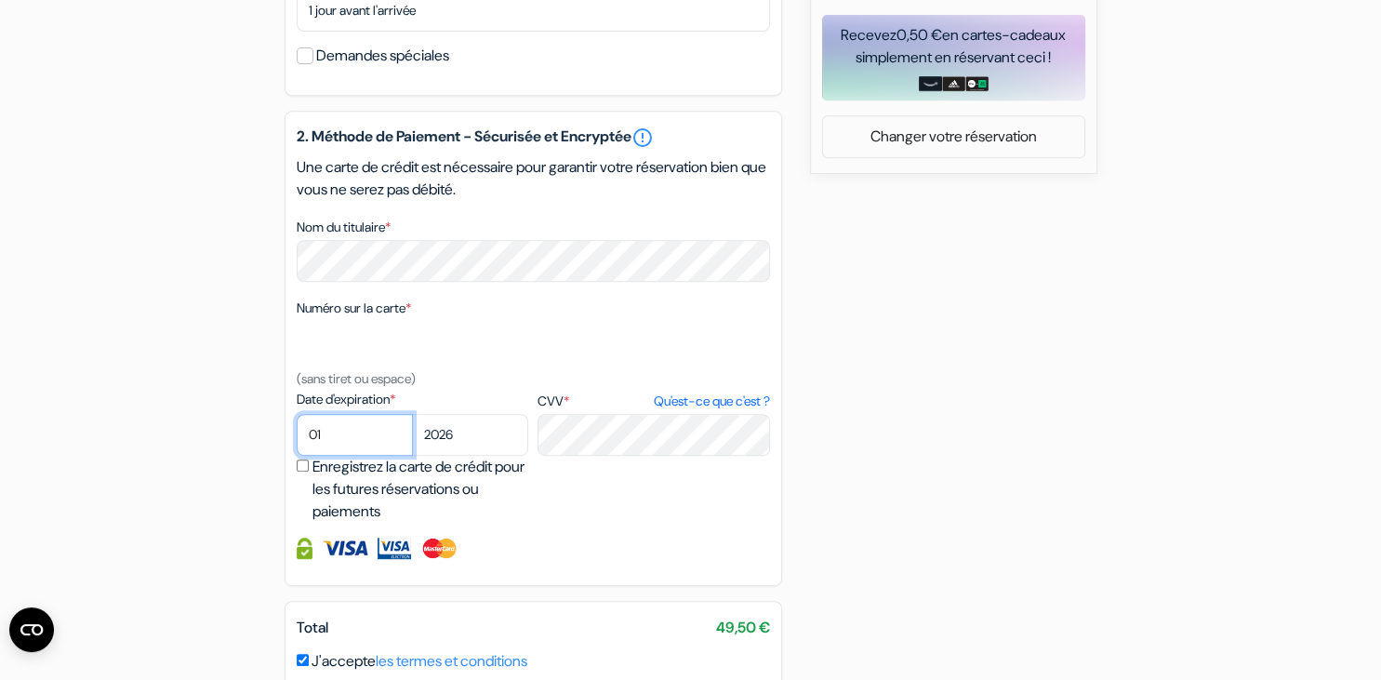
click at [297, 414] on select "01 02 03 04 05 06 07 08 09 10 11 12" at bounding box center [355, 435] width 116 height 42
select select "09"
click option "09" at bounding box center [0, 0] width 0 height 0
click at [412, 414] on select "2025 2026 2027 2028 2029 2030 2031 2032 2033 2034 2035 2036 2037 2038 2039 2040…" at bounding box center [470, 435] width 116 height 42
select select "2028"
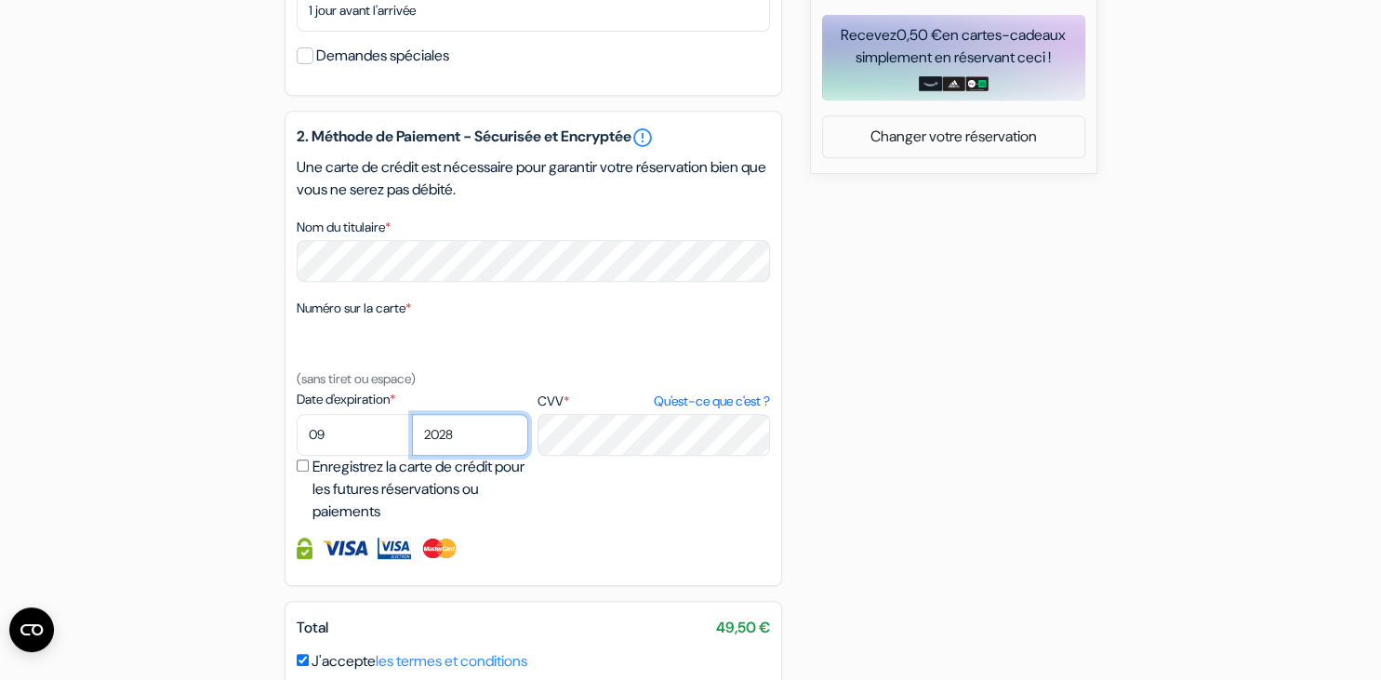
click option "2028" at bounding box center [0, 0] width 0 height 0
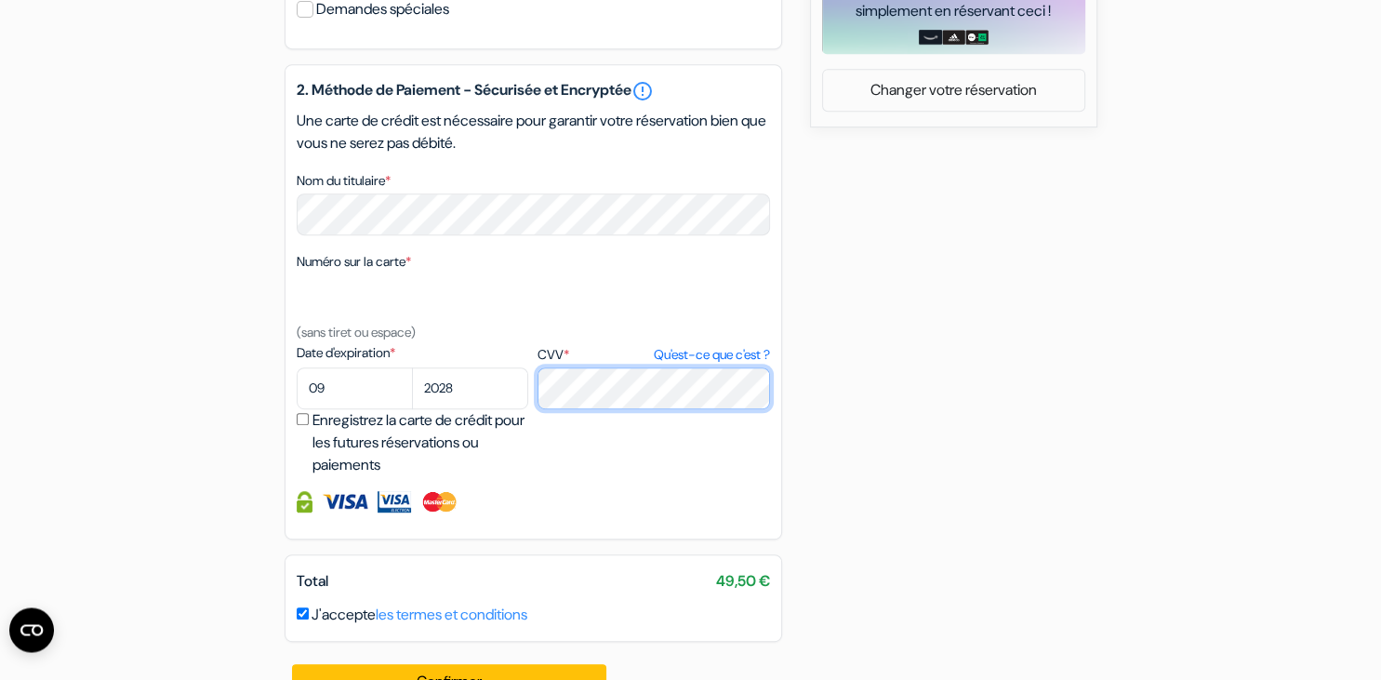
scroll to position [896, 0]
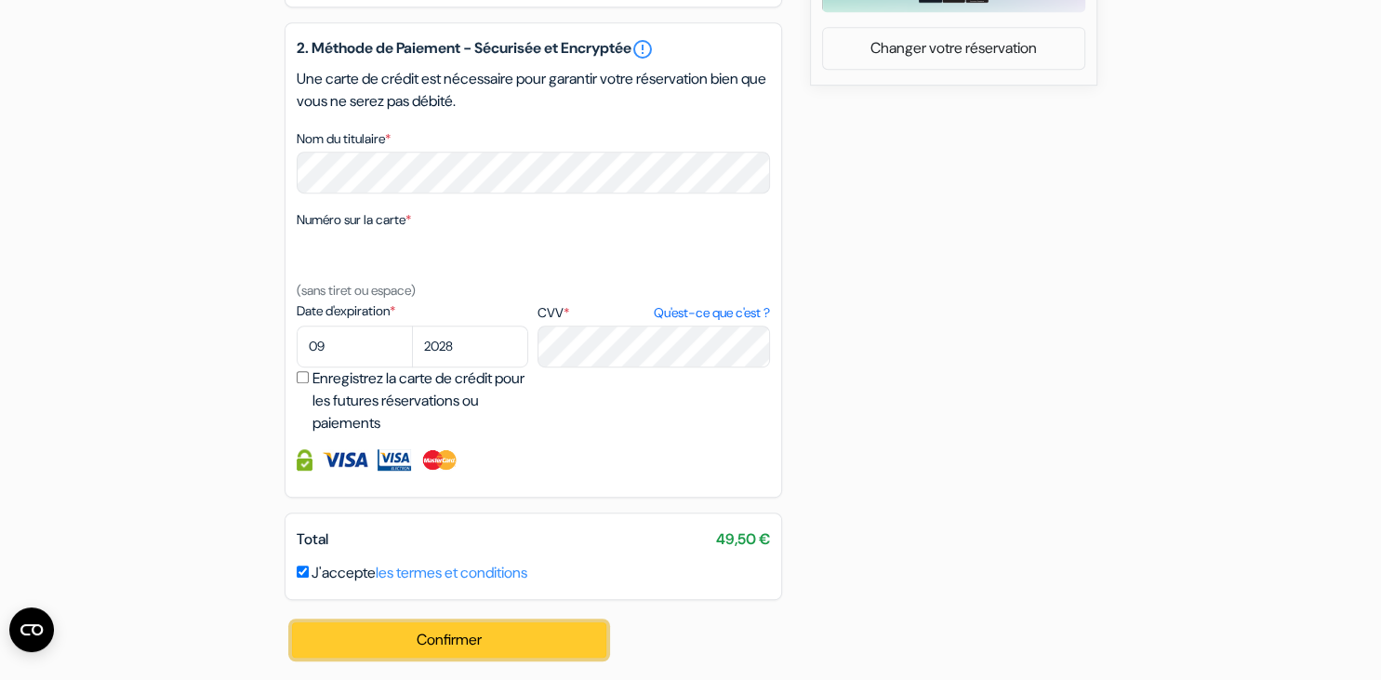
click at [481, 637] on button "Confirmer Loading..." at bounding box center [449, 639] width 315 height 35
